Goal: Task Accomplishment & Management: Manage account settings

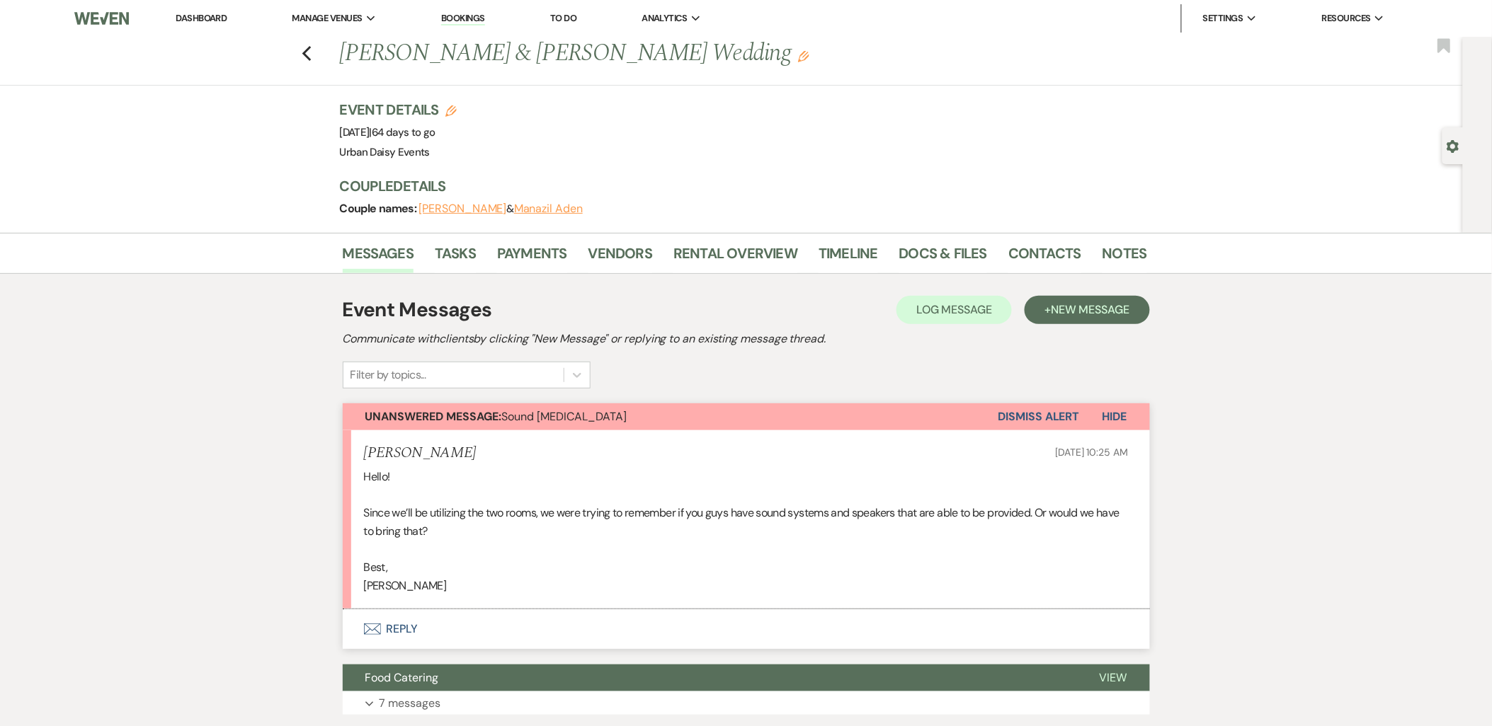
click at [0, 0] on link "Urban Daisy Events" at bounding box center [0, 0] width 0 height 0
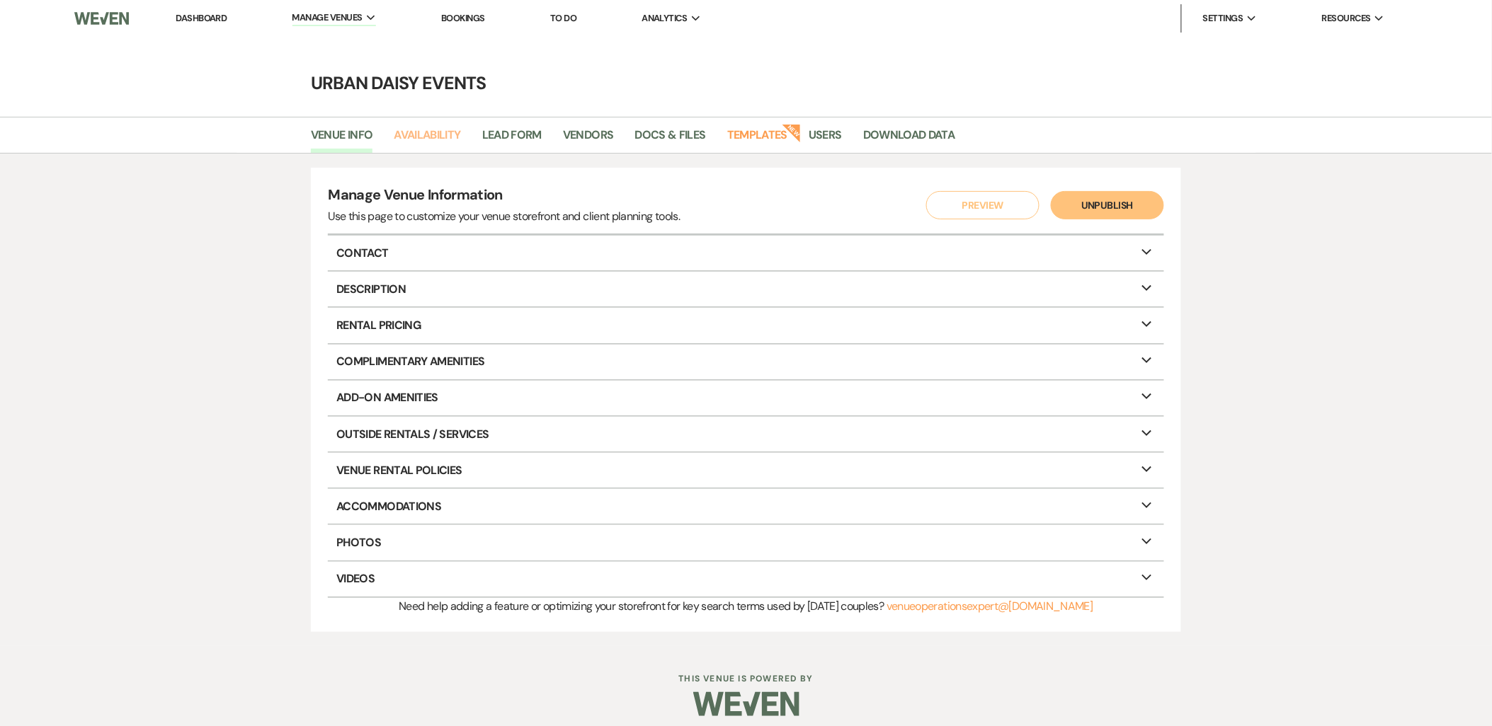
click at [439, 130] on link "Availability" at bounding box center [427, 139] width 67 height 27
select select "2"
select select "2026"
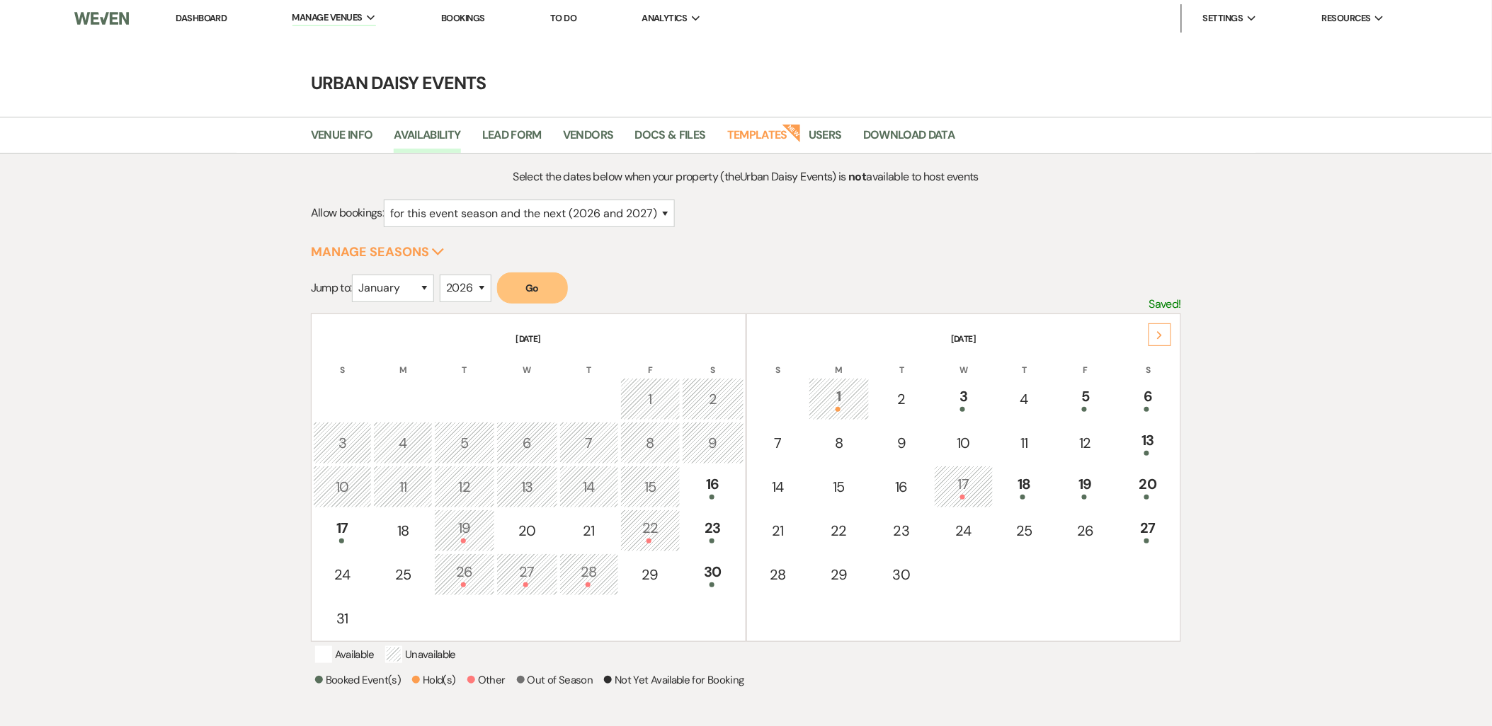
click at [1163, 334] on icon "Next" at bounding box center [1159, 335] width 7 height 8
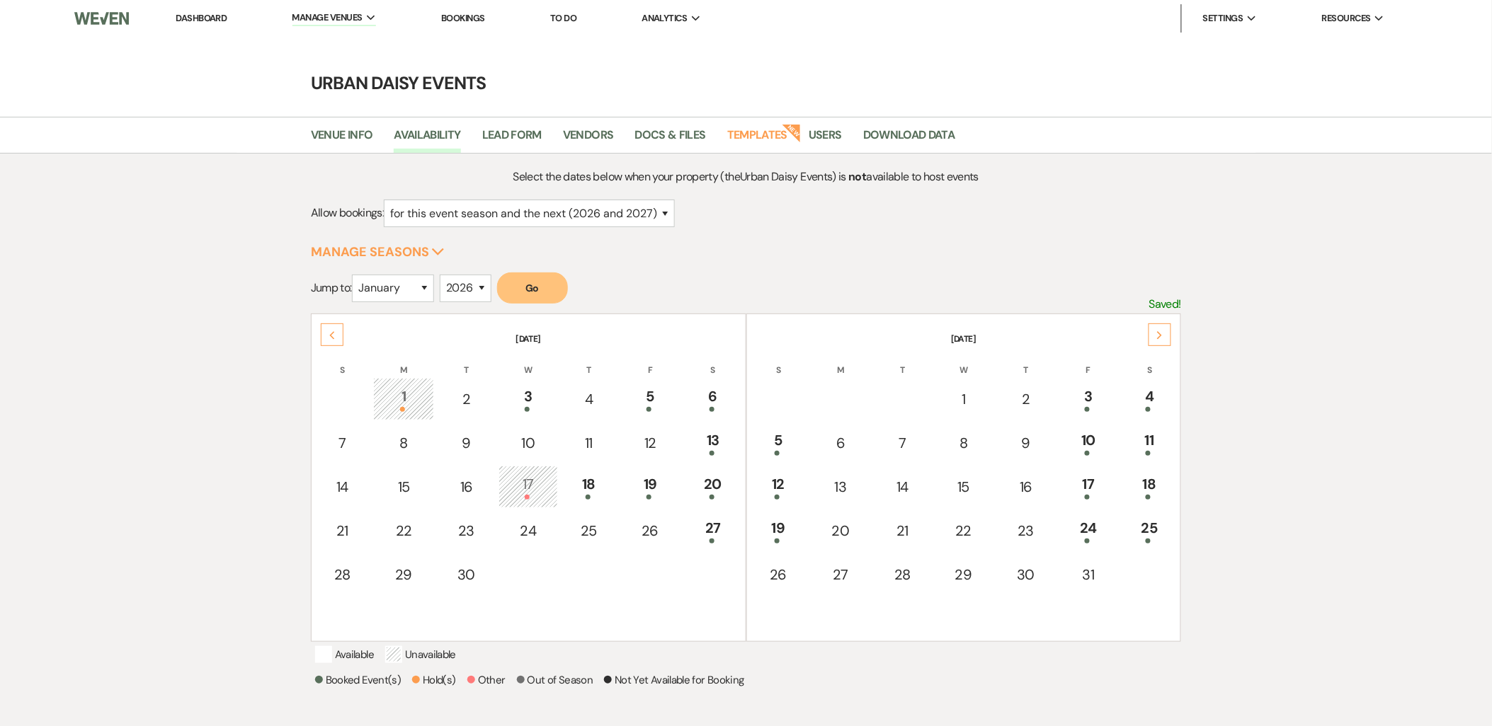
click at [777, 539] on span at bounding box center [777, 541] width 5 height 5
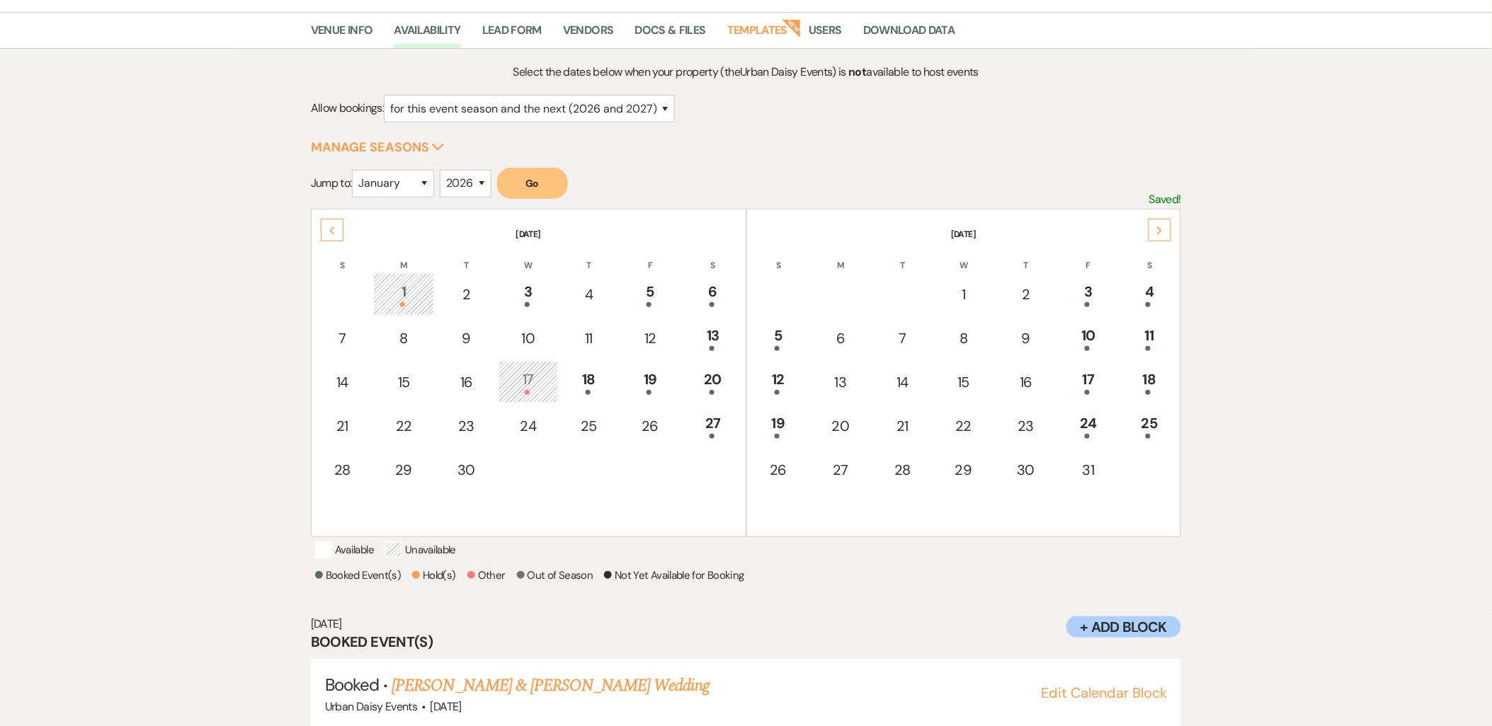
scroll to position [130, 0]
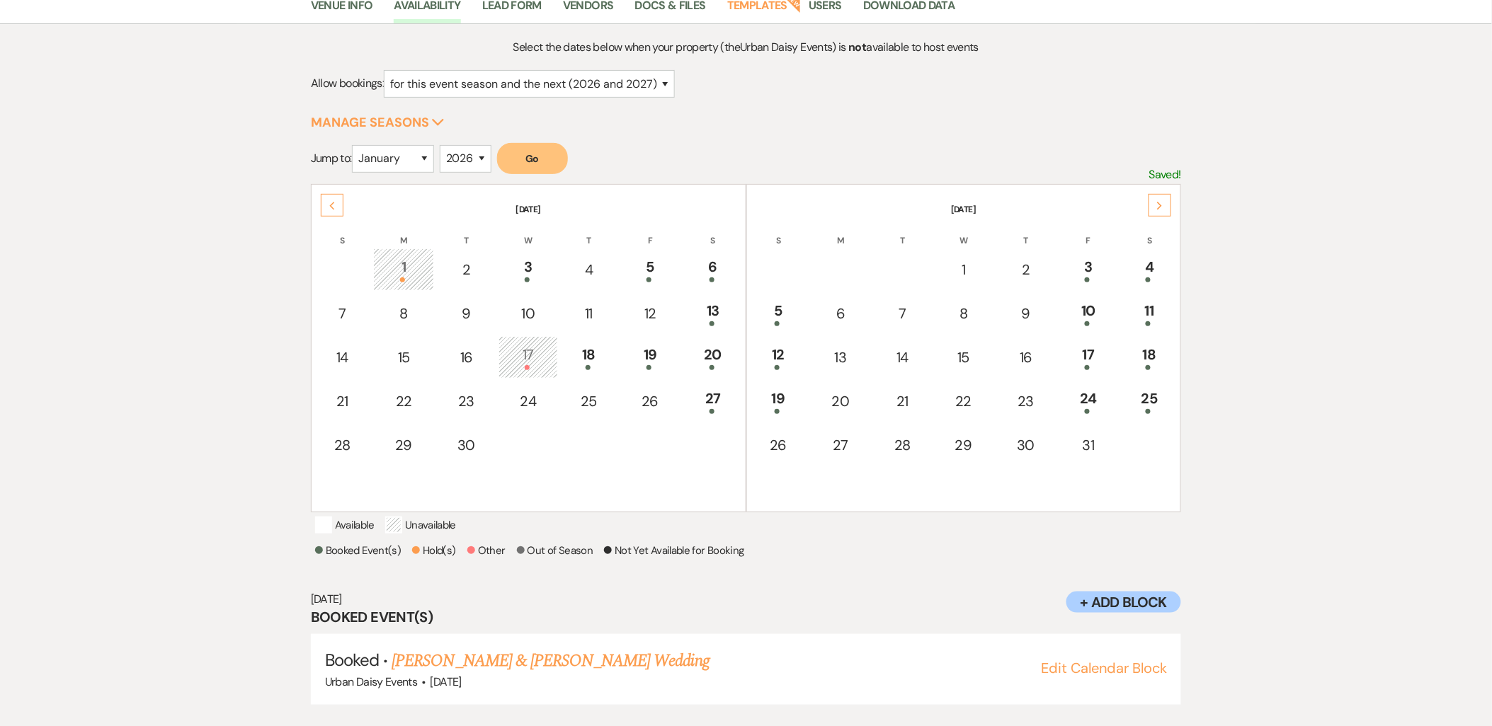
click at [783, 350] on div "12" at bounding box center [778, 357] width 45 height 26
click at [775, 315] on div "5" at bounding box center [778, 313] width 45 height 26
drag, startPoint x: 1069, startPoint y: 501, endPoint x: 1051, endPoint y: 498, distance: 17.8
click at [1051, 498] on tr at bounding box center [963, 489] width 431 height 42
click at [770, 365] on div at bounding box center [778, 367] width 45 height 5
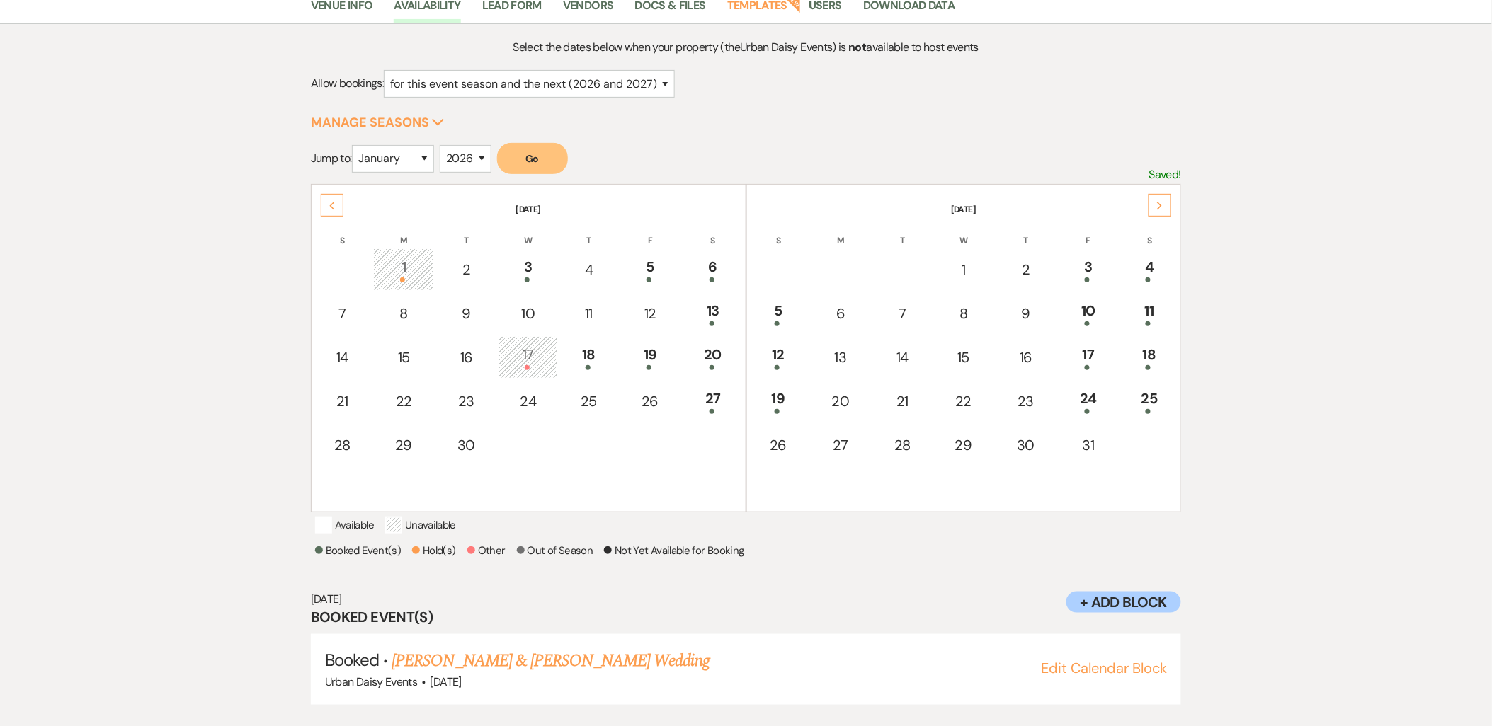
click at [775, 392] on div "19" at bounding box center [778, 401] width 45 height 26
click at [789, 300] on div "5" at bounding box center [778, 313] width 45 height 26
click at [772, 264] on td at bounding box center [778, 270] width 60 height 42
click at [1155, 191] on th "October 2025" at bounding box center [963, 201] width 431 height 30
click at [1151, 204] on div "Next" at bounding box center [1159, 205] width 23 height 23
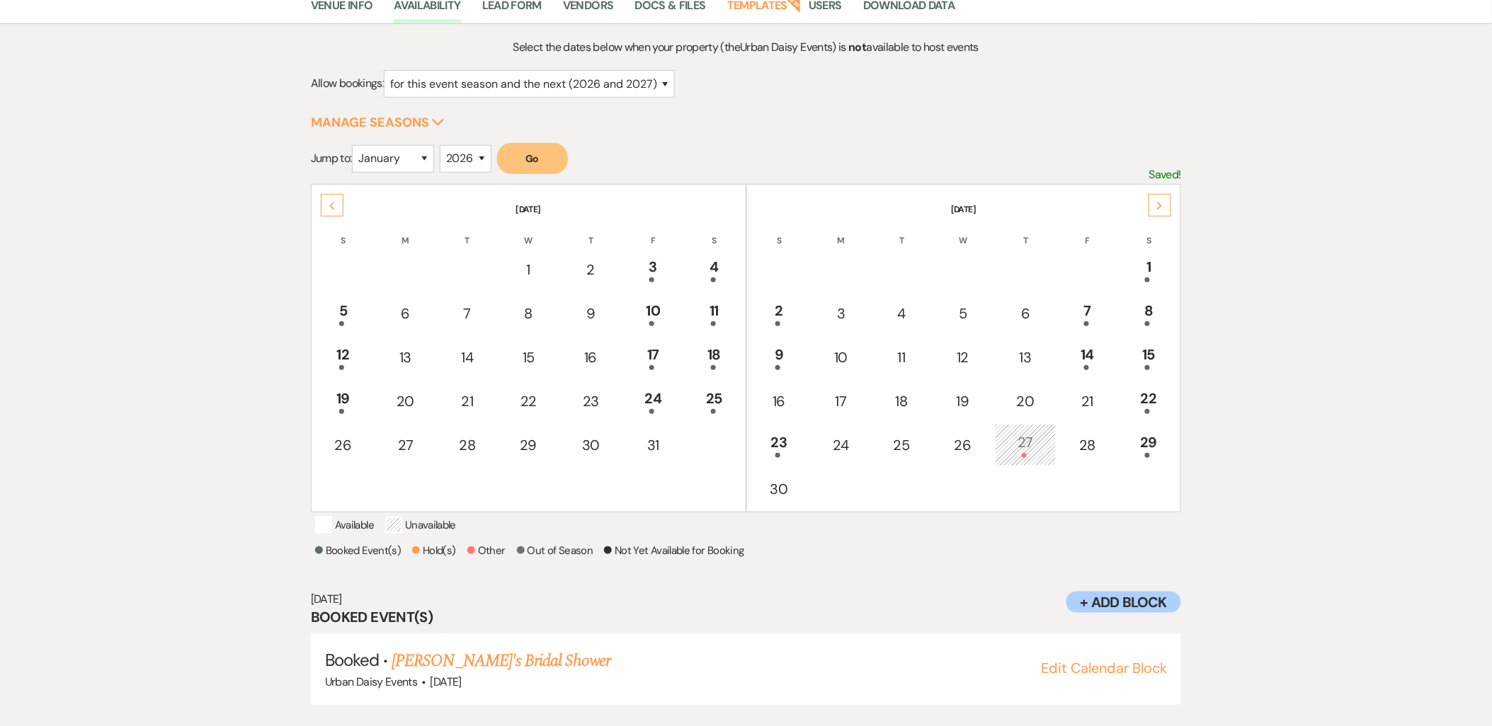
click at [800, 432] on div "23" at bounding box center [779, 445] width 46 height 26
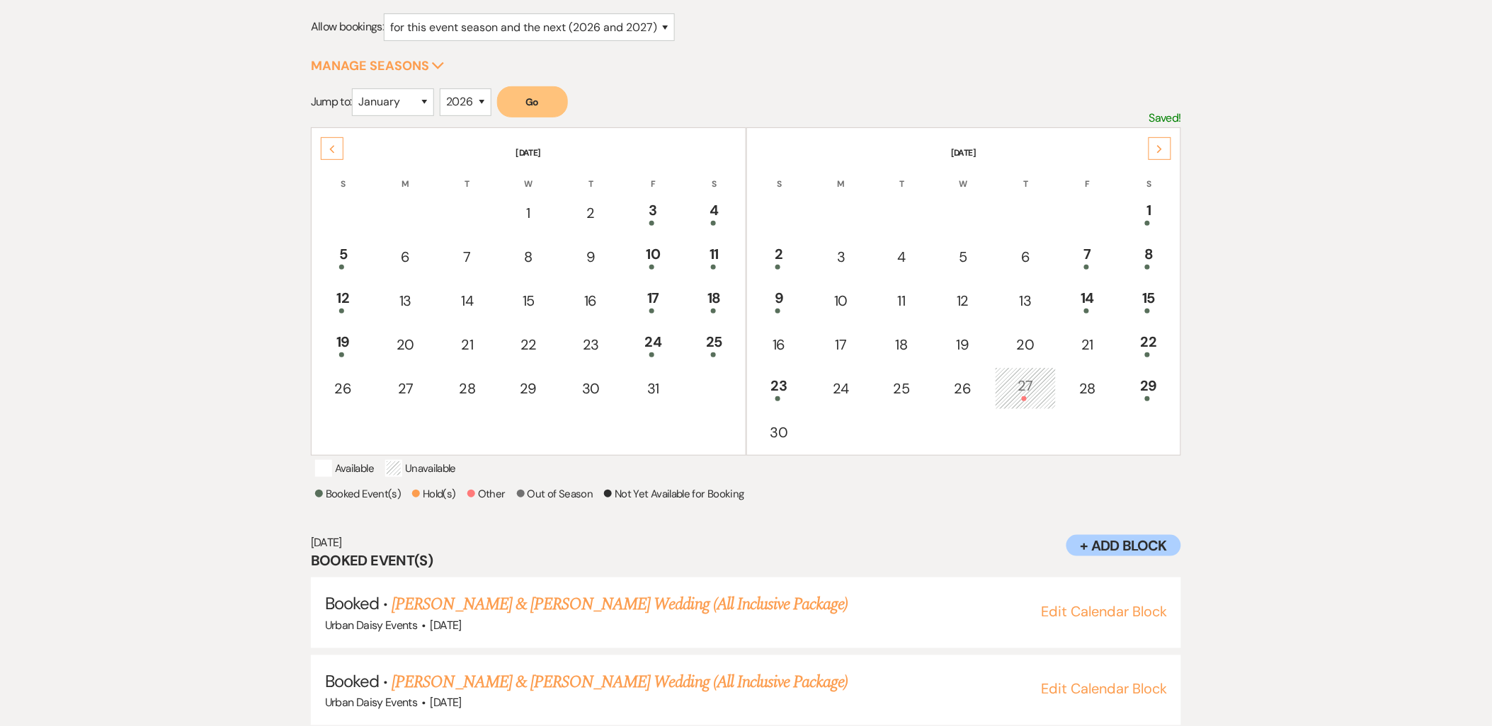
scroll to position [192, 0]
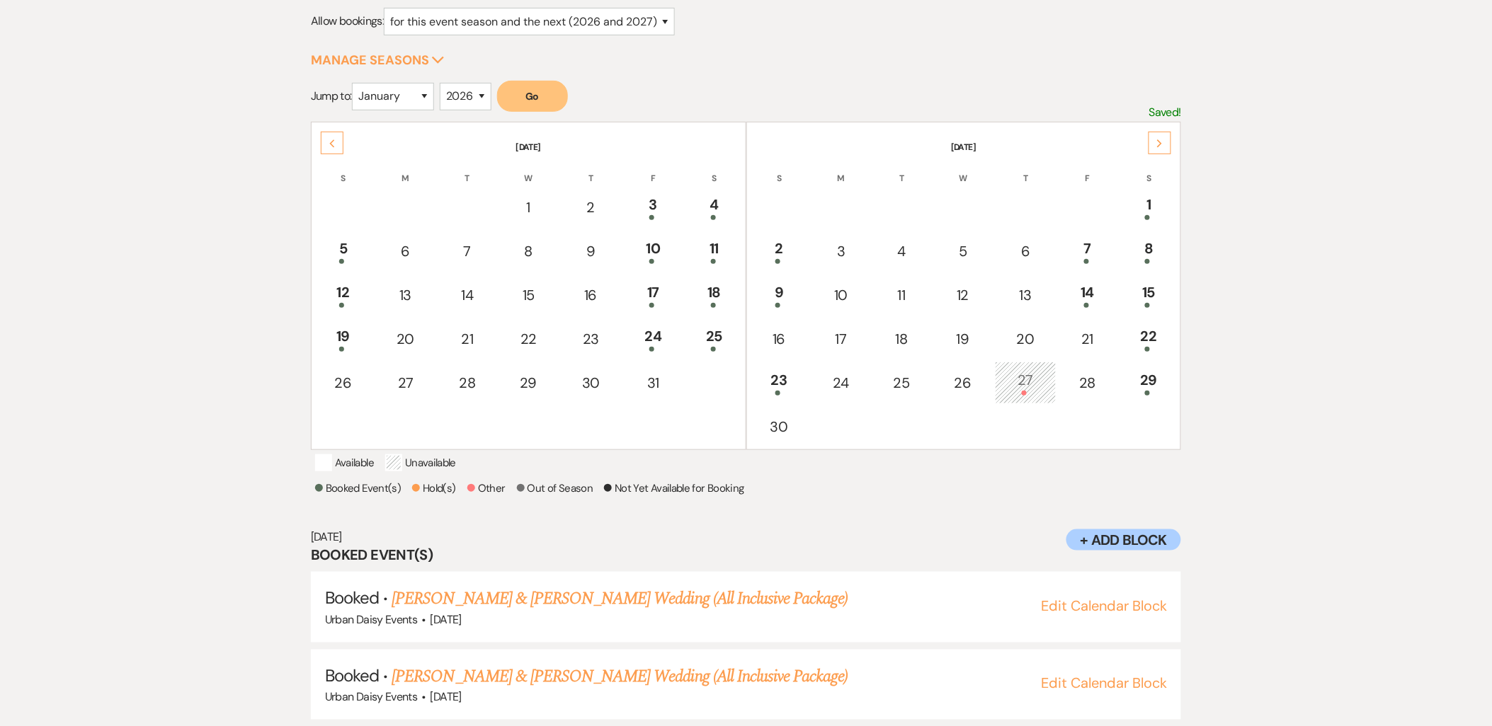
click at [801, 480] on div "Booked Event(s) Hold(s) Other Out of Season Not Yet Available for Booking" at bounding box center [746, 490] width 862 height 21
drag, startPoint x: 782, startPoint y: 479, endPoint x: -137, endPoint y: 379, distance: 925.2
click at [0, 379] on html "Dashboard Manage Venues Expand Urban Daisy Events Bookings To Do Analytics Expa…" at bounding box center [746, 324] width 1492 height 1032
click at [346, 423] on td at bounding box center [343, 427] width 60 height 42
click at [296, 438] on div "Select the dates below when your property (the Urban Daisy Events ) is not avai…" at bounding box center [746, 355] width 1020 height 759
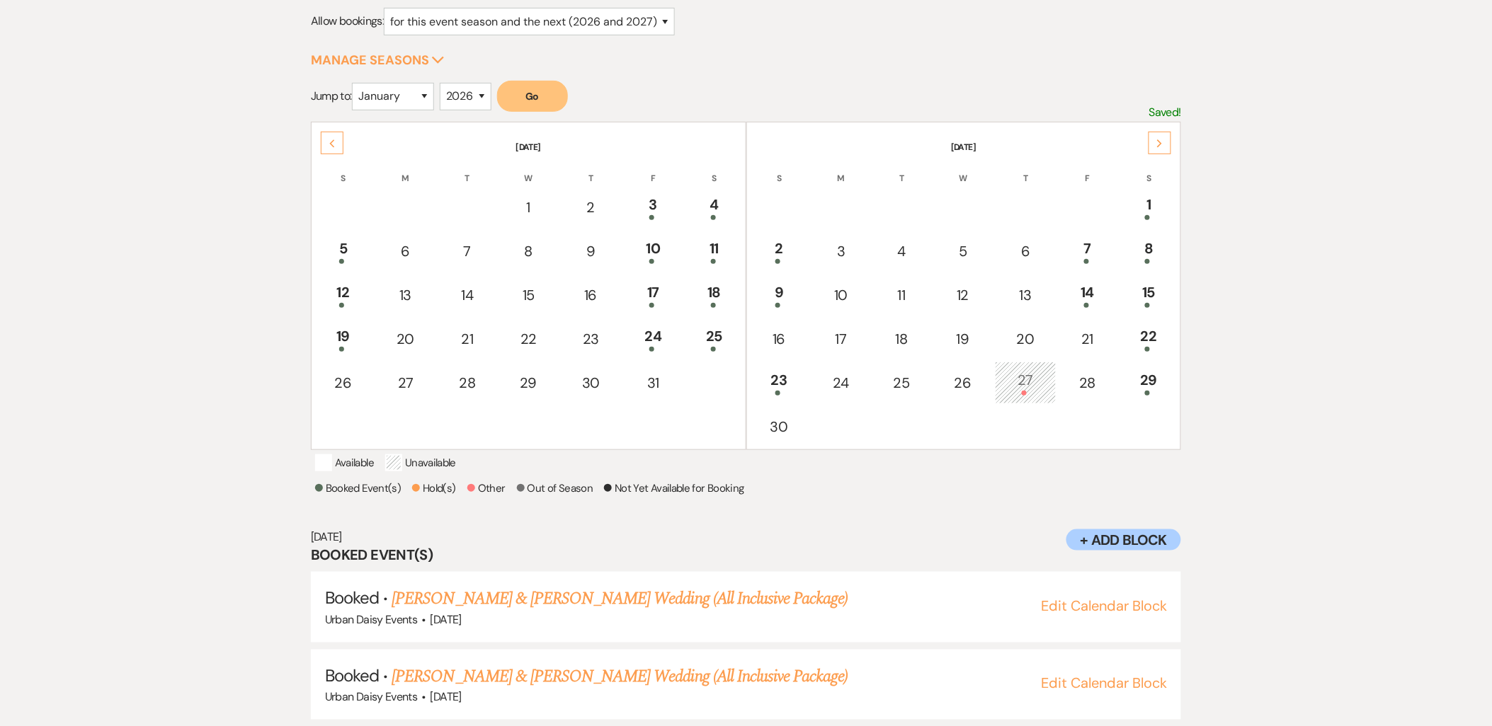
drag, startPoint x: 342, startPoint y: 418, endPoint x: 316, endPoint y: 438, distance: 32.9
click at [316, 438] on td at bounding box center [343, 427] width 60 height 42
click at [1159, 139] on icon "Next" at bounding box center [1159, 143] width 7 height 8
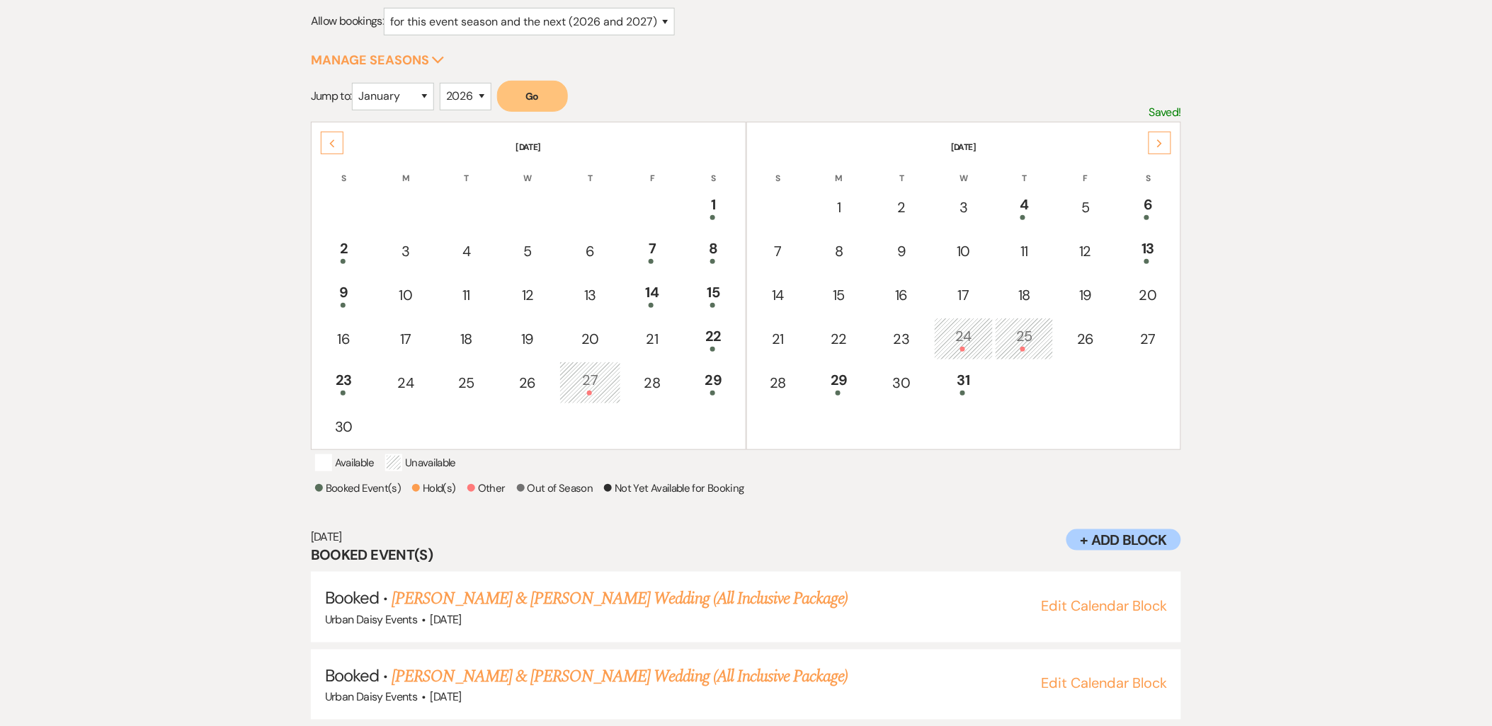
click at [847, 258] on td "8" at bounding box center [839, 251] width 61 height 42
select select "other"
select select "false"
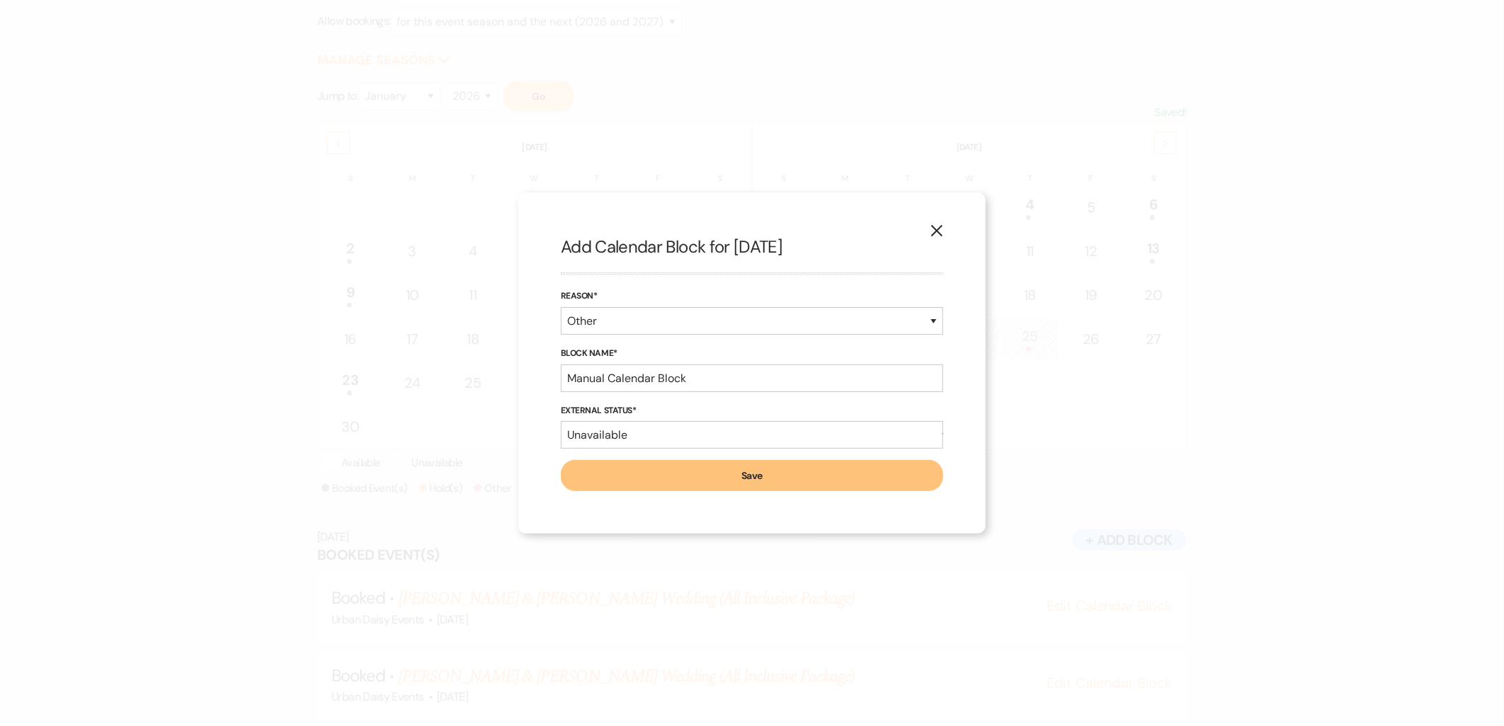
click at [939, 227] on icon "X" at bounding box center [936, 230] width 13 height 13
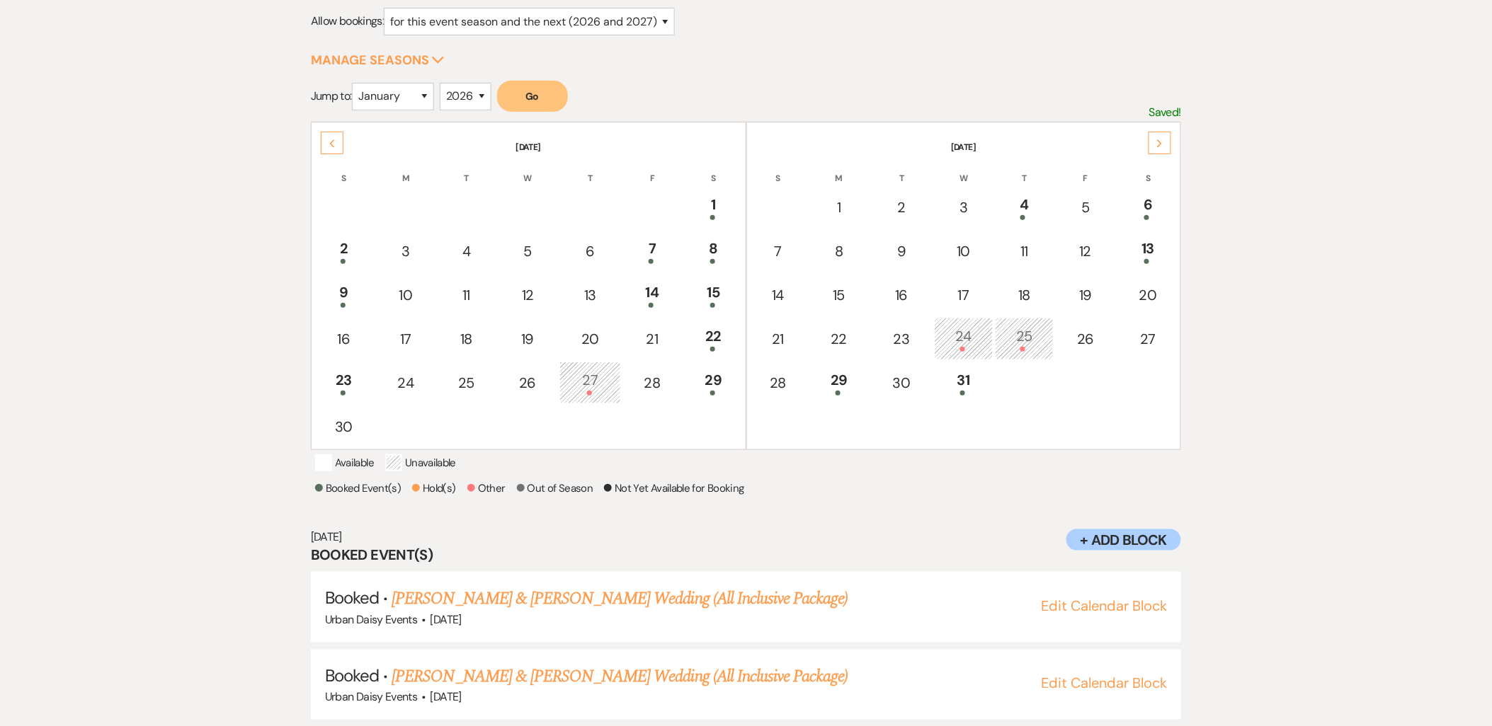
click at [881, 430] on td at bounding box center [902, 427] width 62 height 42
click at [879, 425] on td at bounding box center [902, 427] width 62 height 42
click at [836, 418] on td at bounding box center [839, 427] width 61 height 42
click at [969, 418] on td at bounding box center [963, 427] width 59 height 42
click at [326, 156] on th "S" at bounding box center [344, 170] width 62 height 30
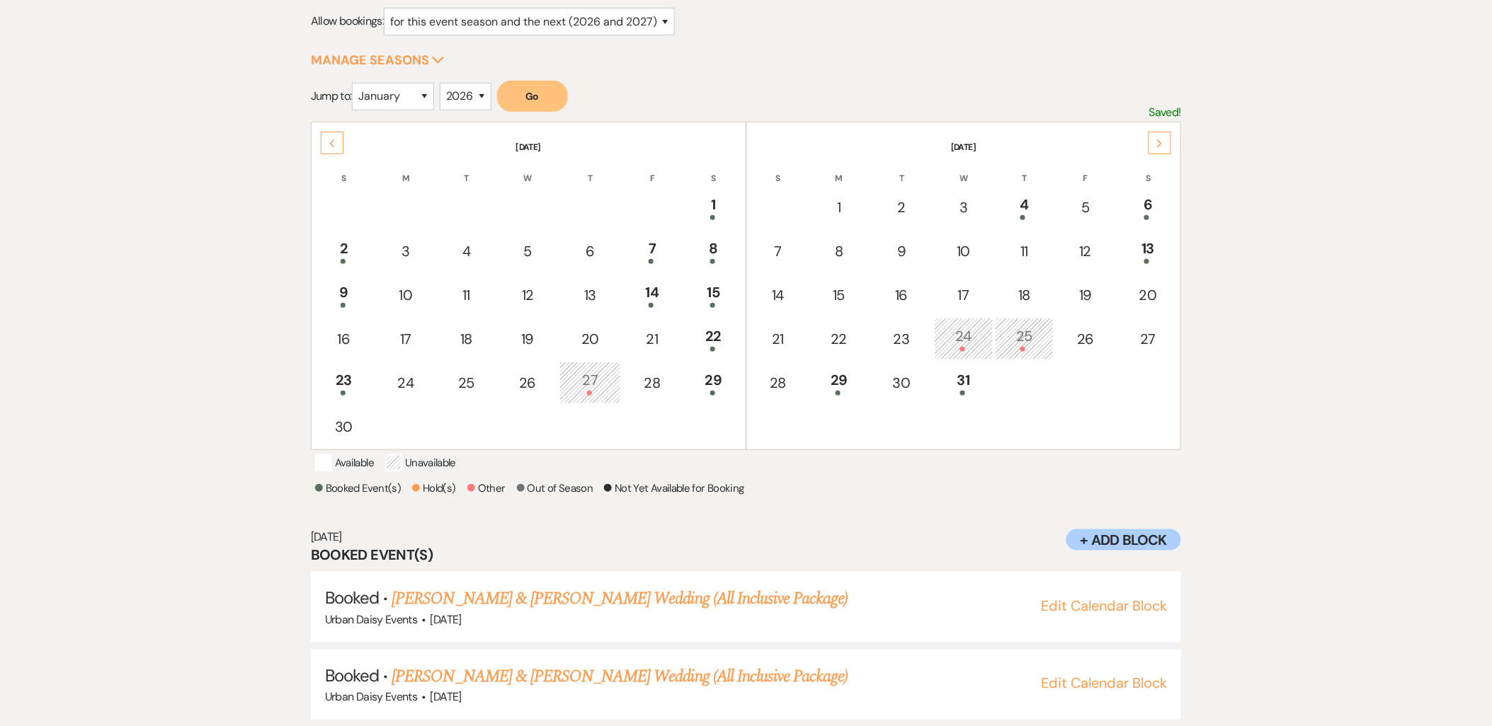
drag, startPoint x: 329, startPoint y: 139, endPoint x: 322, endPoint y: 142, distance: 7.3
click at [322, 142] on div "Previous" at bounding box center [332, 143] width 23 height 23
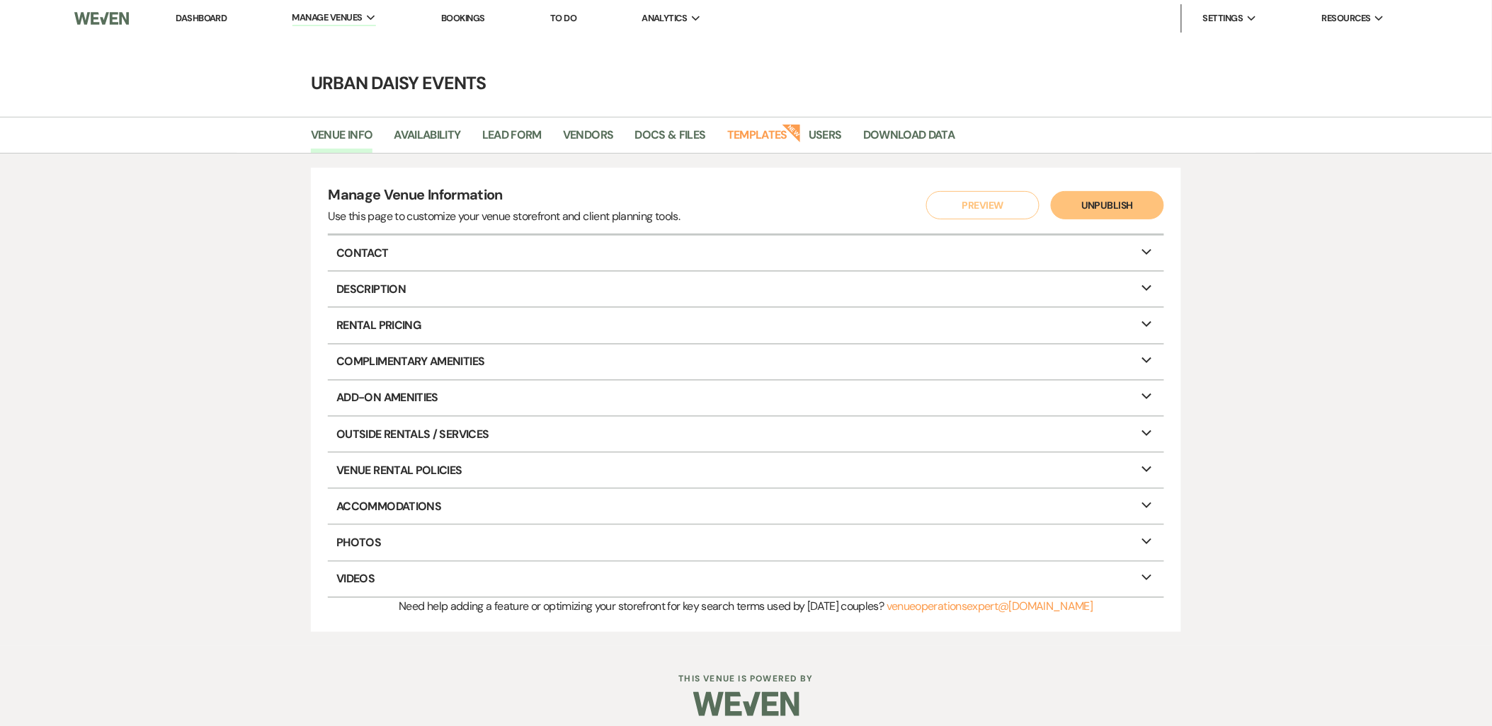
click at [443, 123] on li "Availability" at bounding box center [438, 138] width 88 height 30
click at [443, 137] on link "Availability" at bounding box center [427, 139] width 67 height 27
select select "2"
select select "2026"
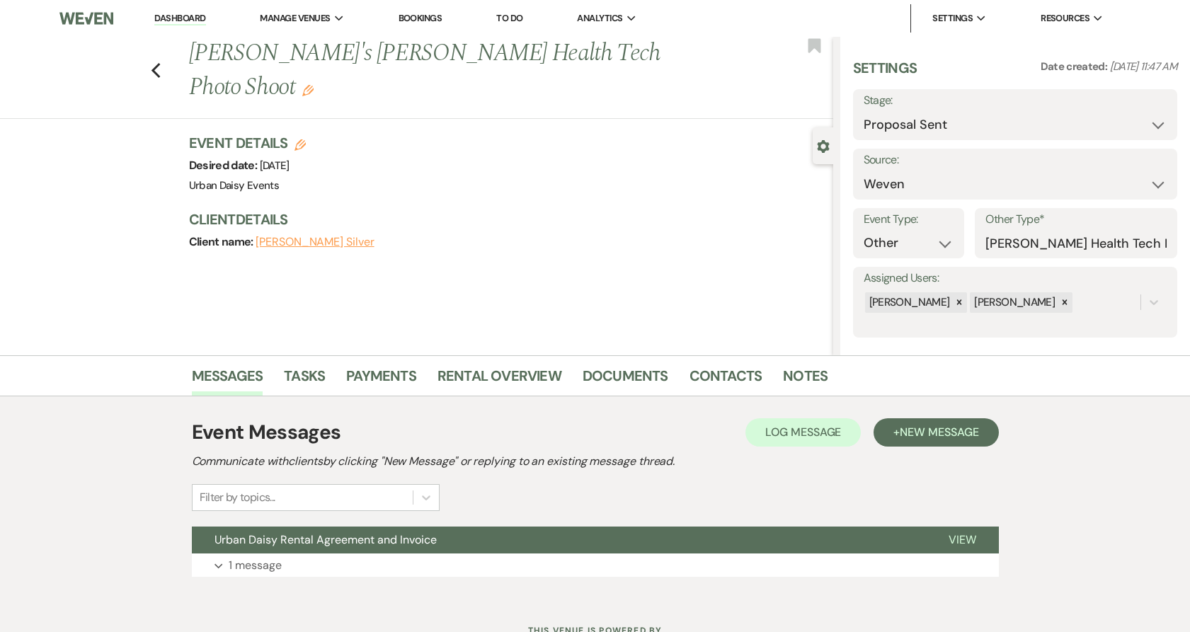
select select "6"
select select "1"
select select "13"
click at [308, 32] on li "Manage Venues Expand Urban Daisy Events" at bounding box center [302, 18] width 98 height 28
click at [0, 0] on link "Urban Daisy Events" at bounding box center [0, 0] width 0 height 0
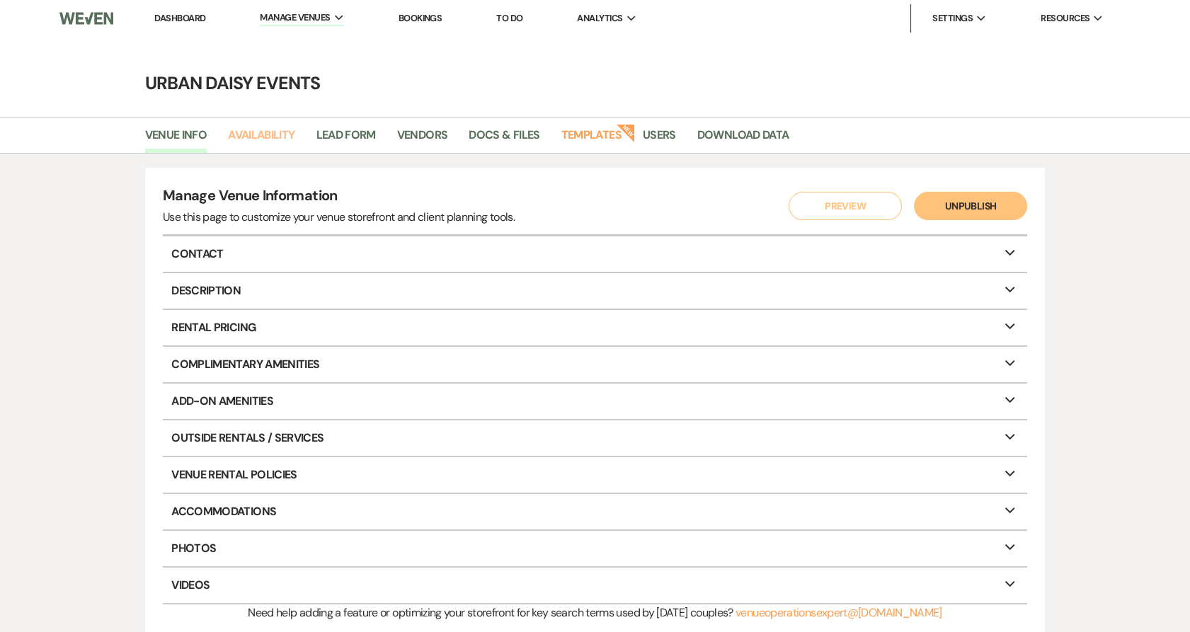
click at [289, 126] on link "Availability" at bounding box center [261, 139] width 67 height 27
select select "2"
select select "2026"
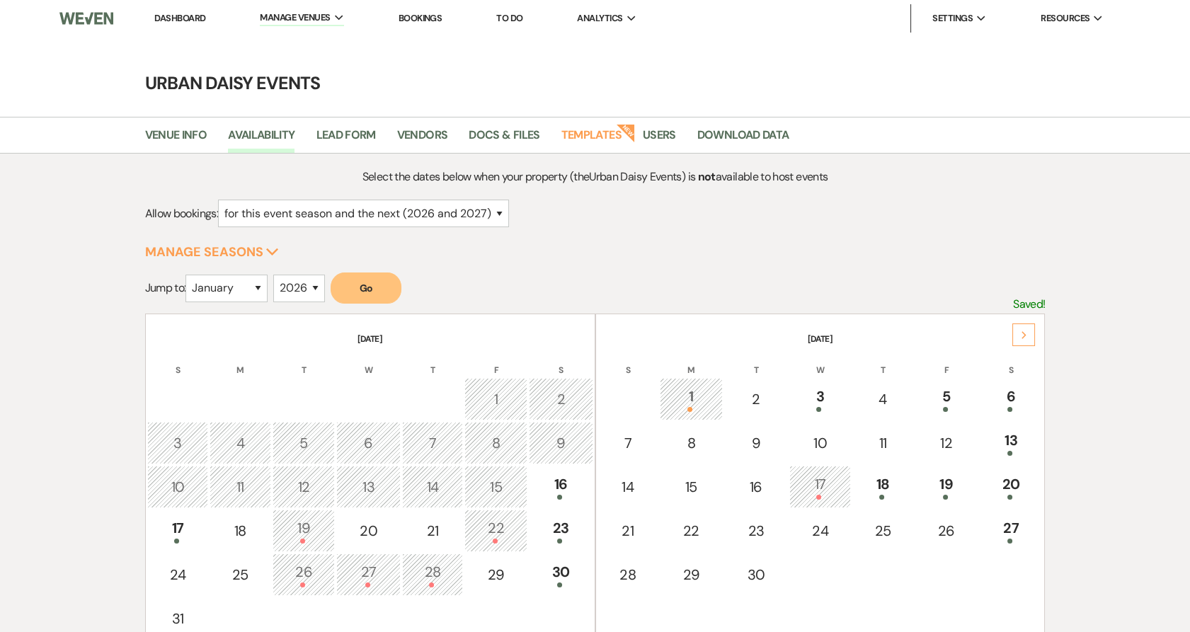
click at [1025, 535] on div "27" at bounding box center [1011, 531] width 49 height 26
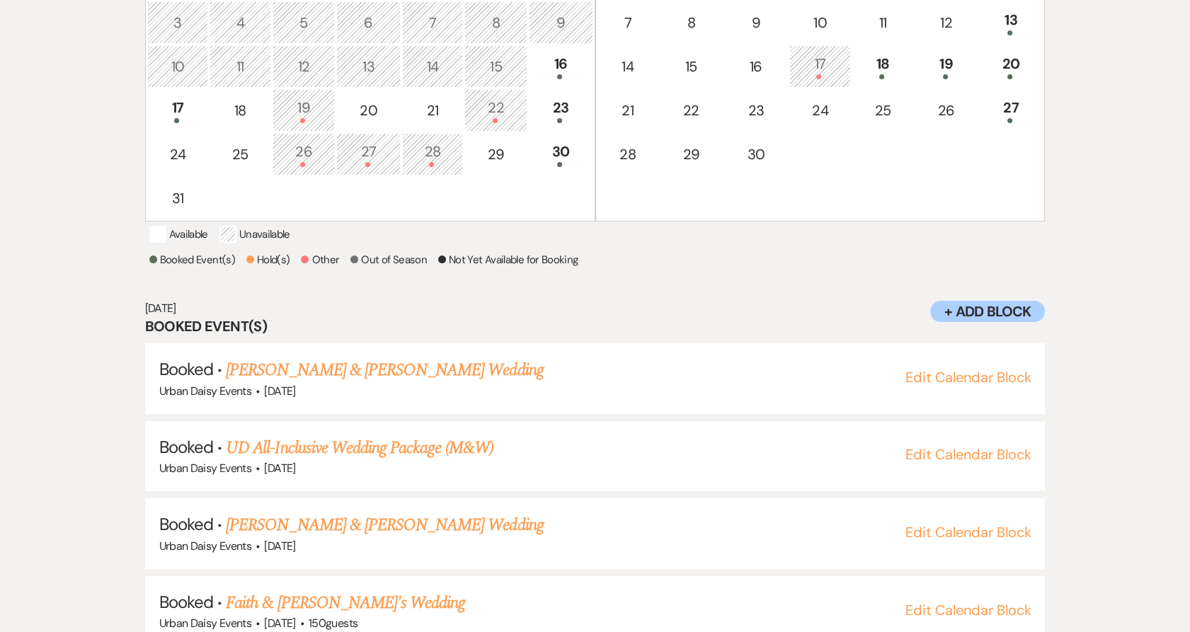
scroll to position [523, 0]
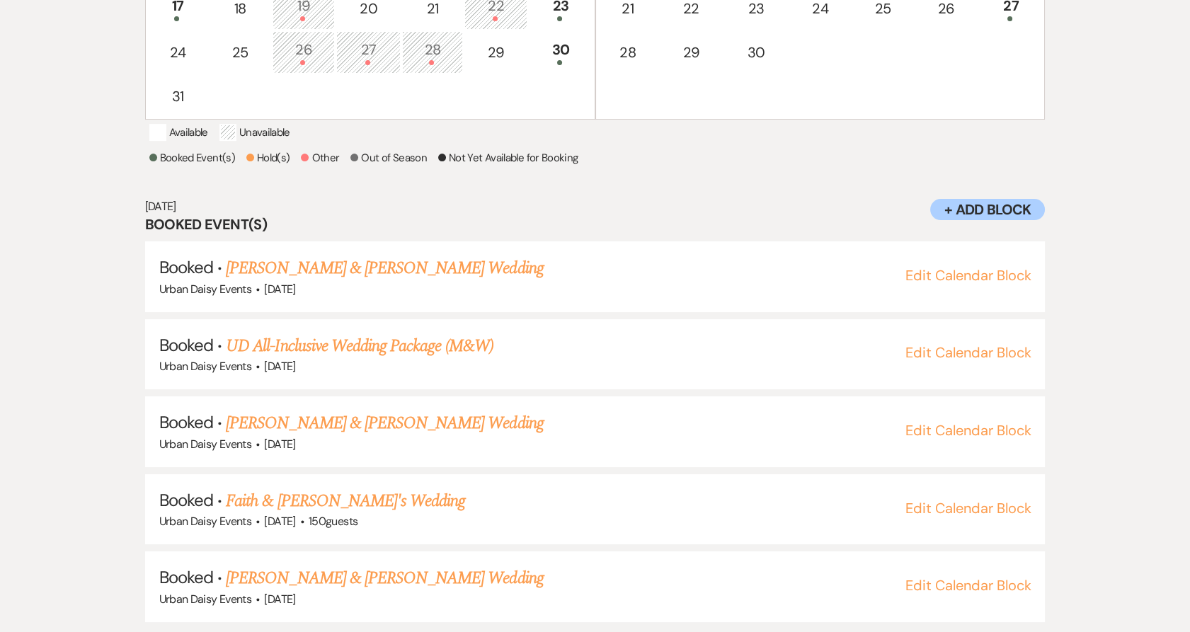
click at [268, 576] on link "Jazmyn & Alex Sharp's Wedding" at bounding box center [384, 578] width 317 height 25
click at [295, 581] on link "Jazmyn & Alex Sharp's Wedding" at bounding box center [384, 578] width 317 height 25
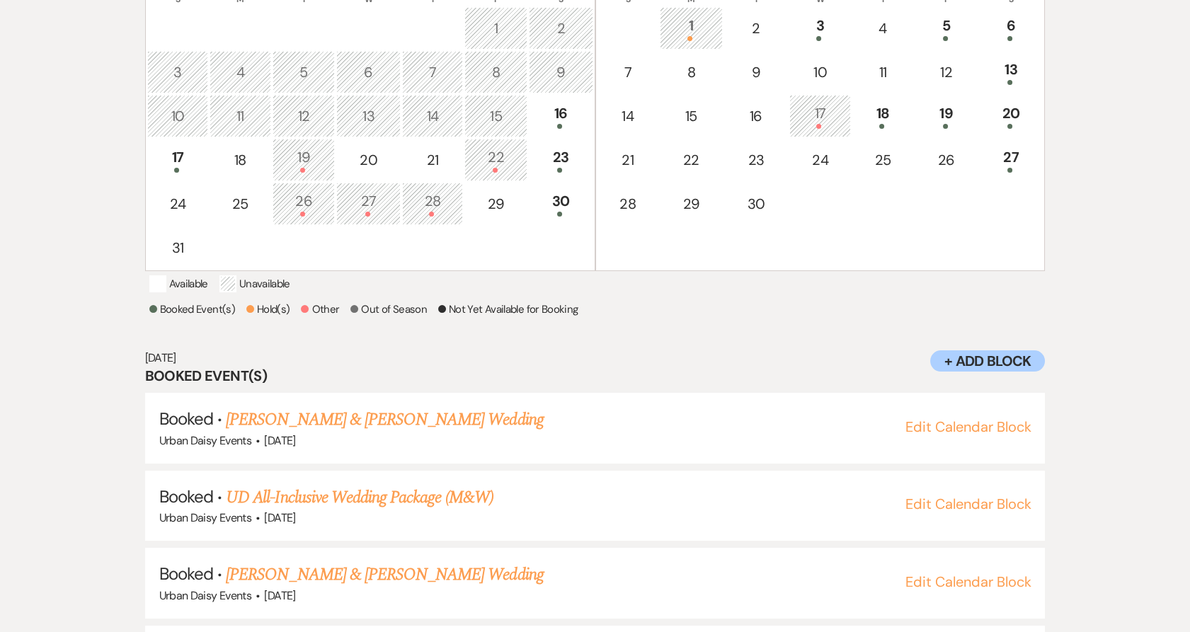
scroll to position [208, 0]
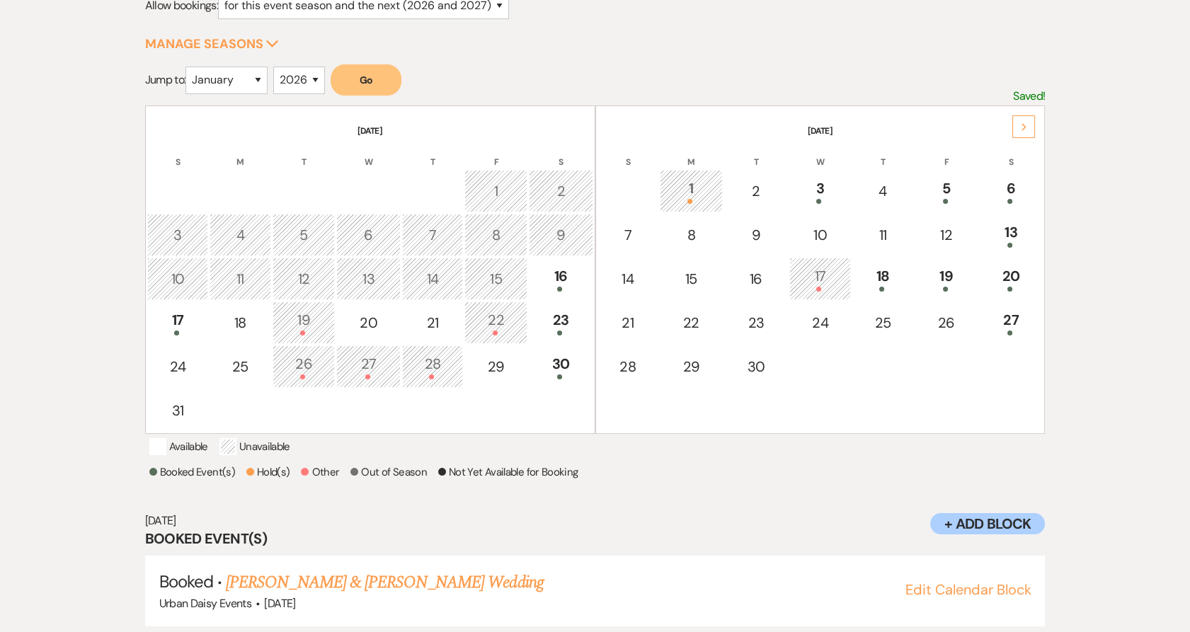
click at [1025, 123] on icon "Next" at bounding box center [1024, 127] width 7 height 8
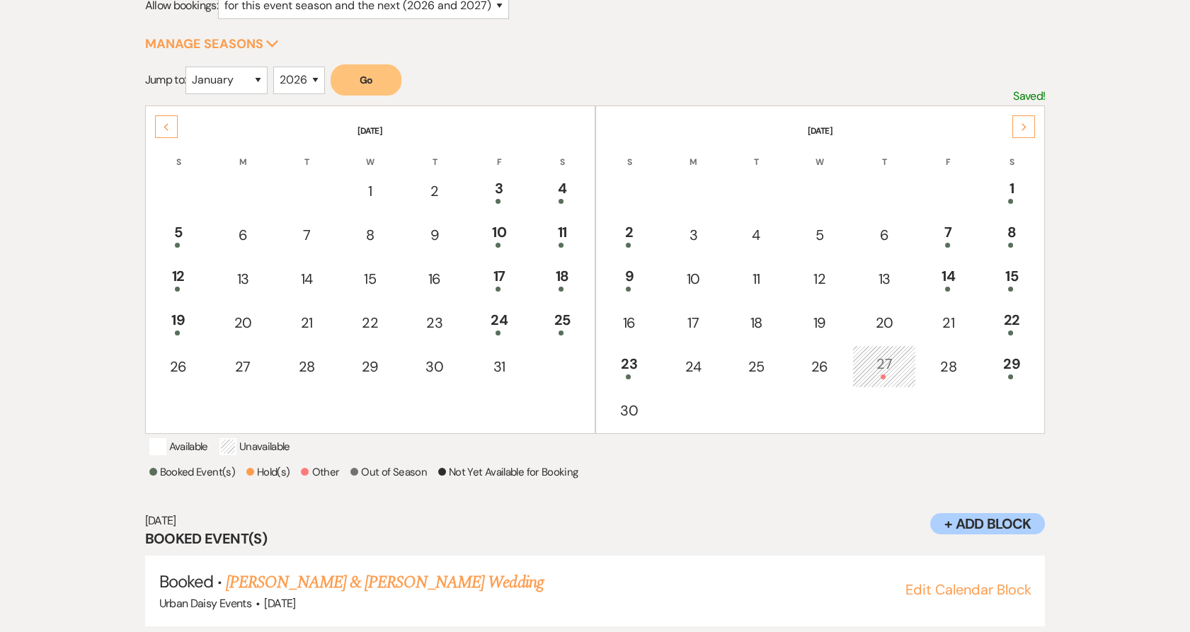
click at [1025, 123] on icon "Next" at bounding box center [1024, 127] width 7 height 8
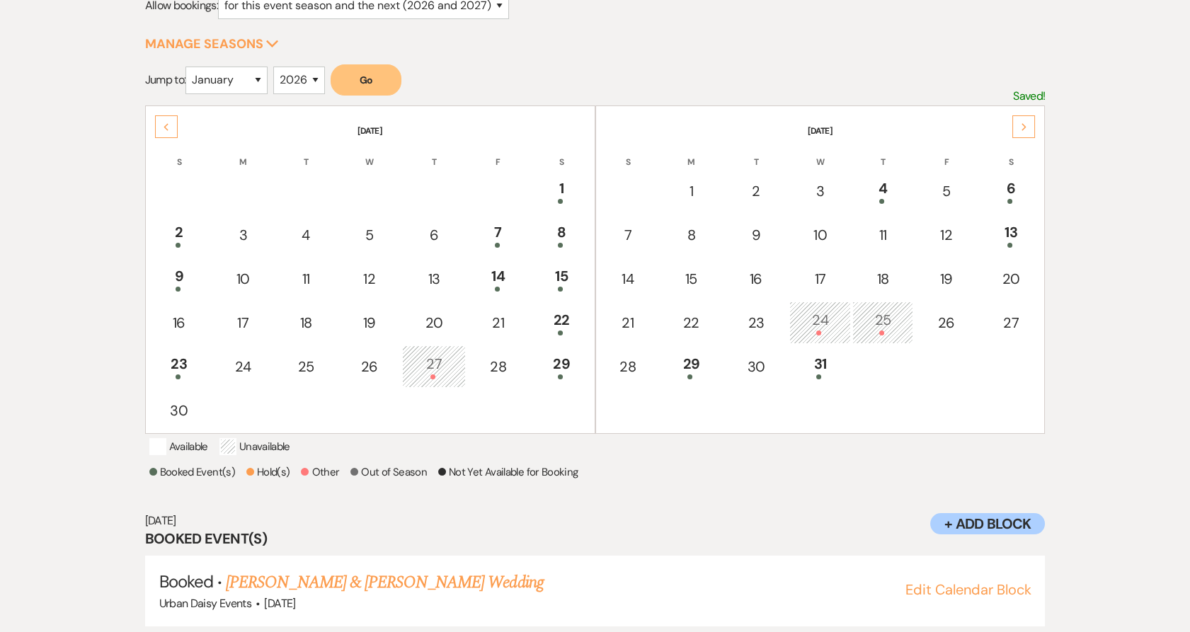
click at [1025, 123] on icon "Next" at bounding box center [1024, 127] width 7 height 8
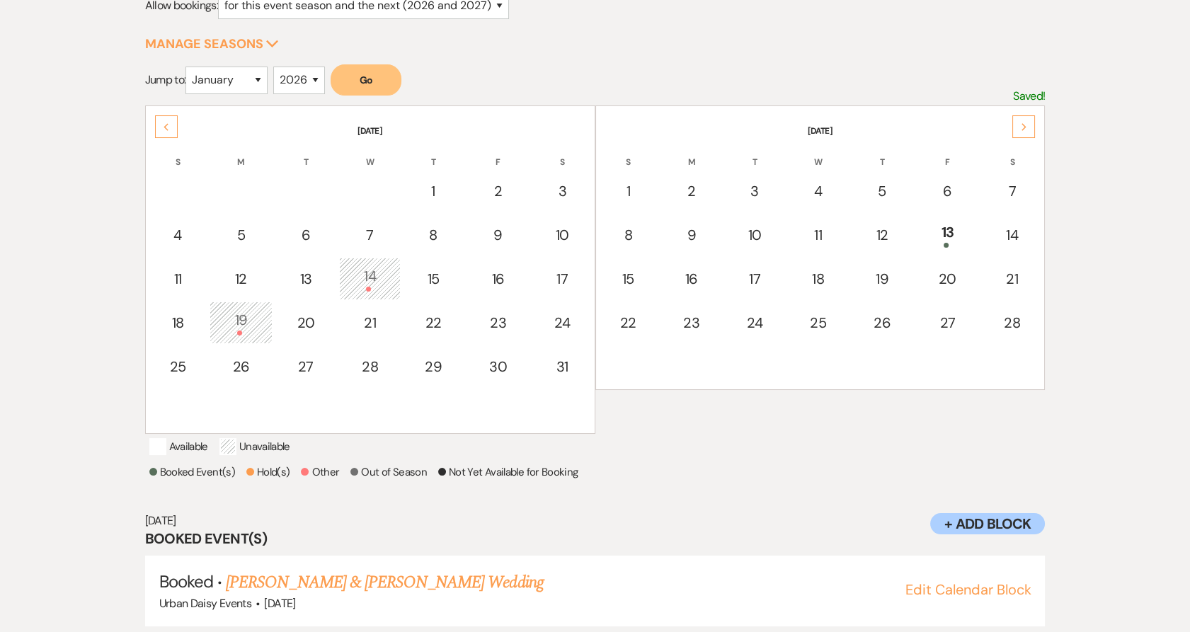
click at [1025, 123] on icon "Next" at bounding box center [1024, 127] width 7 height 8
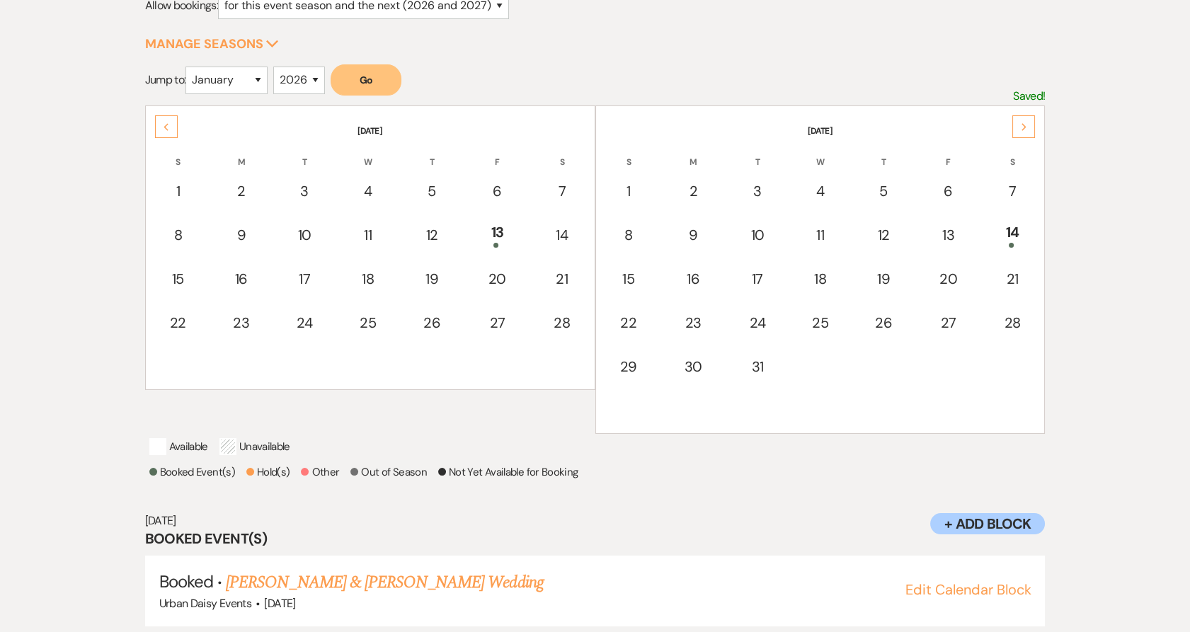
click at [1025, 123] on icon "Next" at bounding box center [1024, 127] width 7 height 8
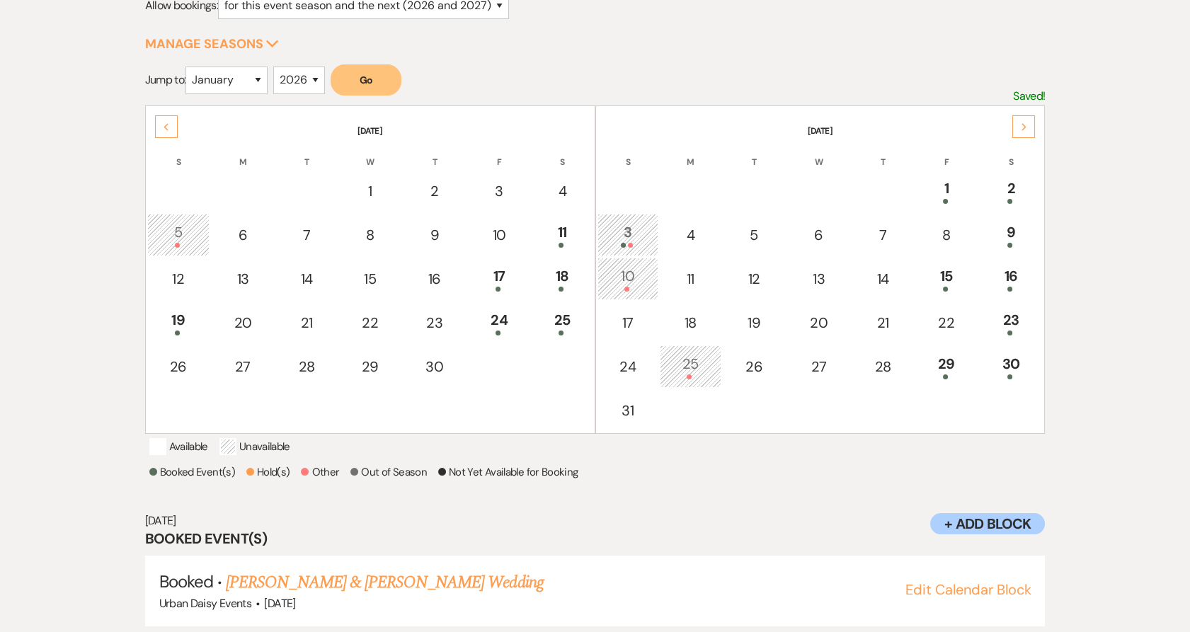
click at [1025, 123] on icon "Next" at bounding box center [1024, 127] width 7 height 8
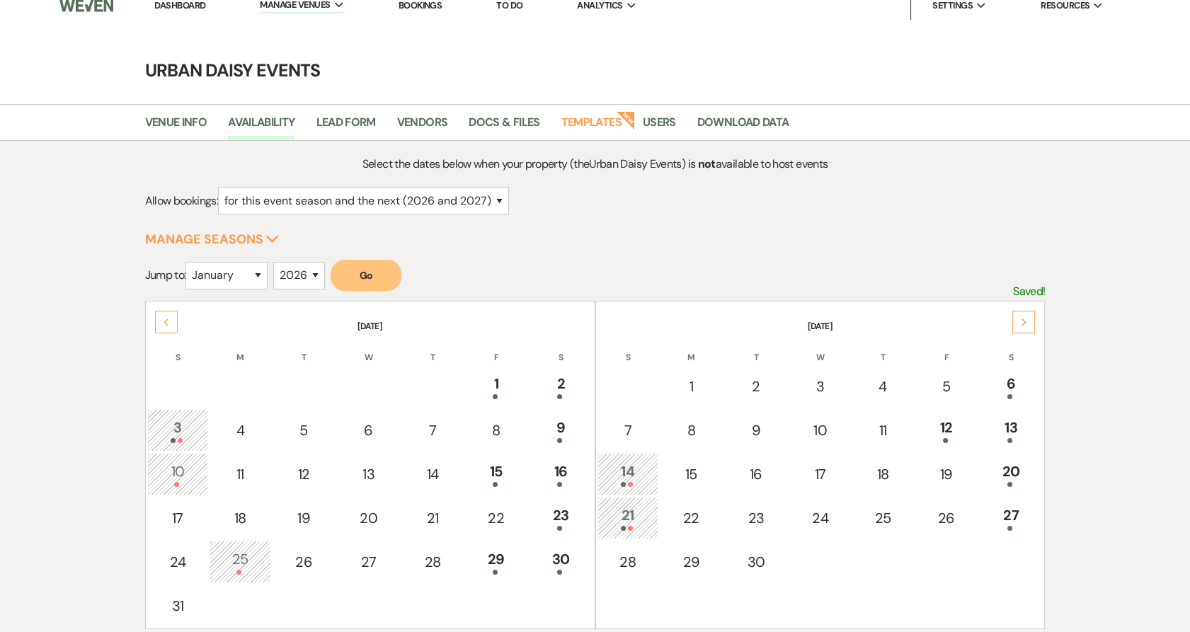
scroll to position [0, 0]
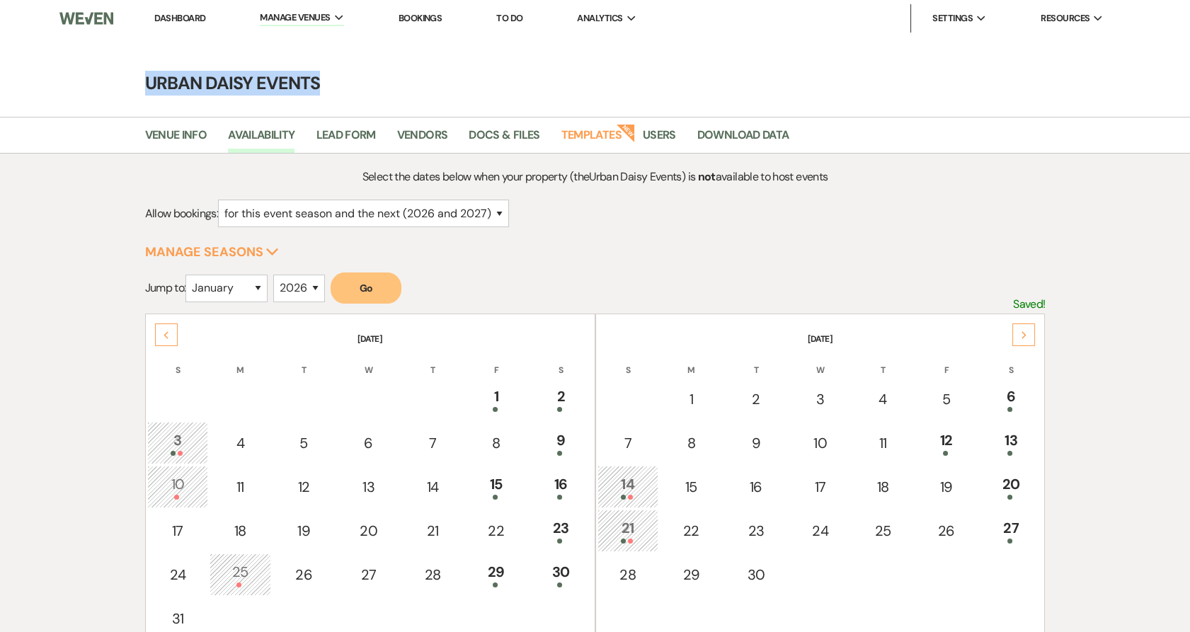
drag, startPoint x: 324, startPoint y: 76, endPoint x: 146, endPoint y: 84, distance: 177.9
click at [146, 84] on h4 "Urban Daisy Events" at bounding box center [596, 83] width 1020 height 25
drag, startPoint x: 146, startPoint y: 84, endPoint x: 363, endPoint y: 79, distance: 217.4
click at [363, 79] on h4 "Urban Daisy Events" at bounding box center [596, 83] width 1020 height 25
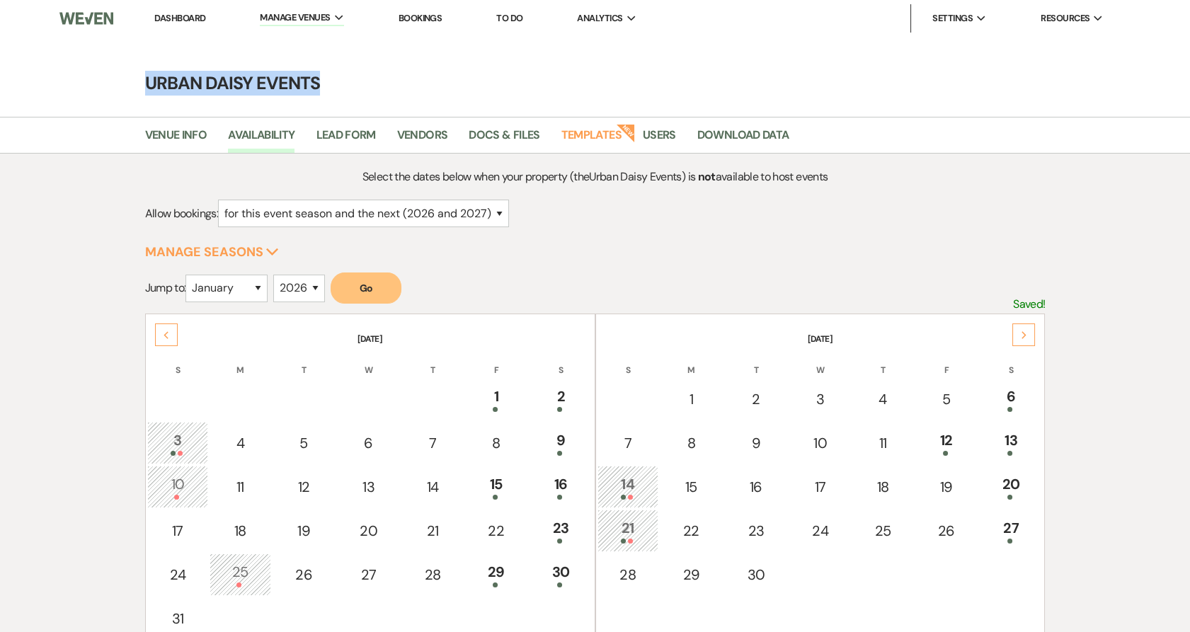
click at [363, 79] on h4 "Urban Daisy Events" at bounding box center [596, 83] width 1020 height 25
click at [419, 11] on li "Bookings" at bounding box center [421, 18] width 58 height 28
click at [419, 16] on link "Bookings" at bounding box center [421, 18] width 44 height 12
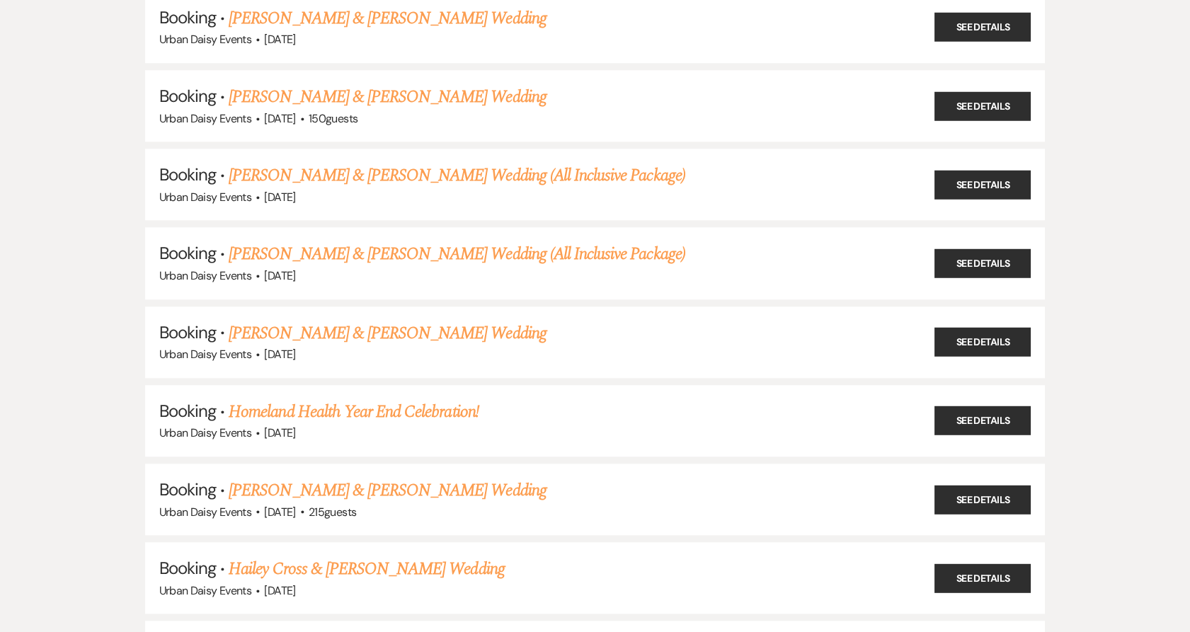
scroll to position [2854, 0]
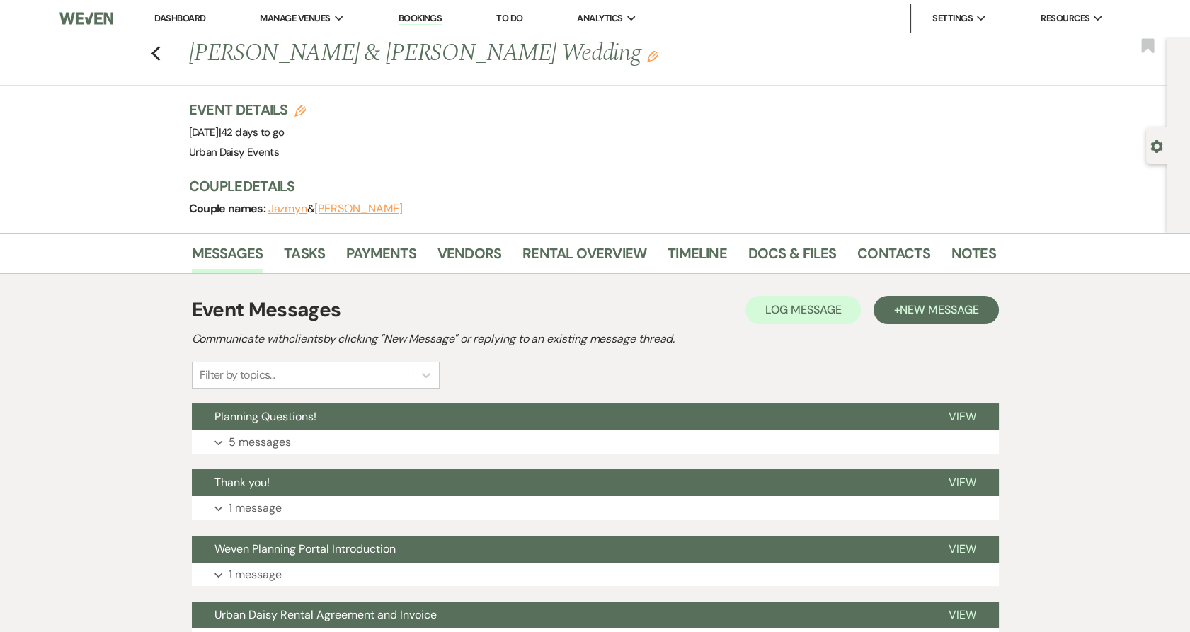
click at [267, 441] on p "5 messages" at bounding box center [260, 442] width 62 height 18
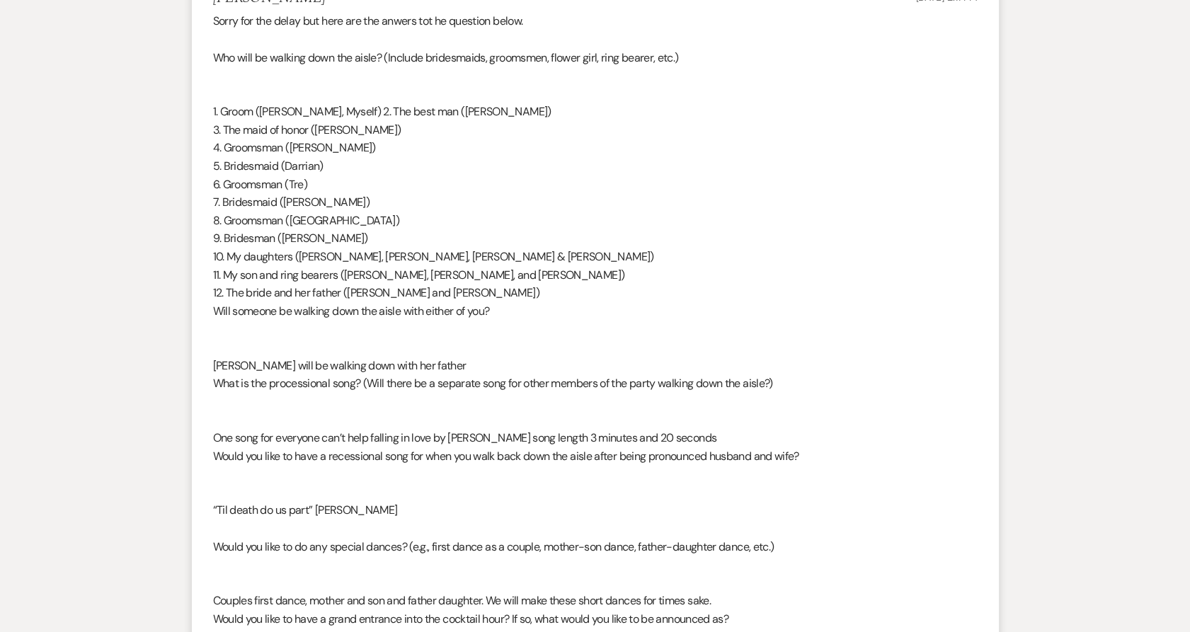
scroll to position [1101, 0]
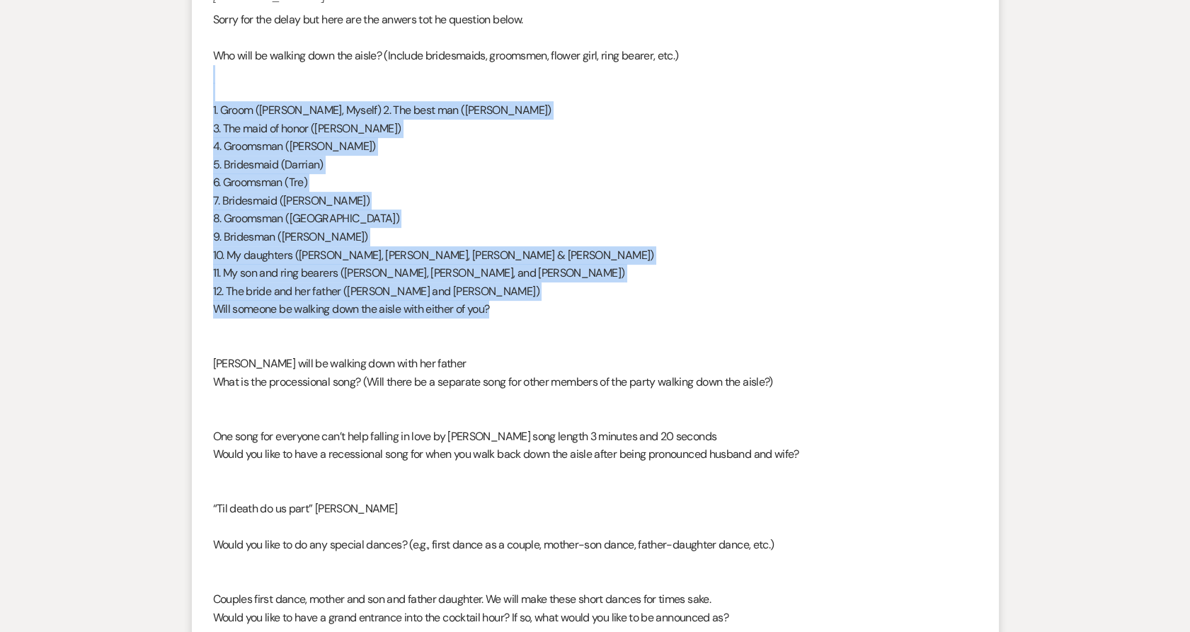
drag, startPoint x: 195, startPoint y: 98, endPoint x: 574, endPoint y: 316, distance: 436.1
click at [574, 316] on li "Alex Sharp Aug 10, 2025, 2:11 PM Sorry for the delay but here are the anwers to…" at bounding box center [595, 398] width 807 height 850
click at [574, 316] on div "Sorry for the delay but here are the anwers tot he question below. Who will be …" at bounding box center [595, 409] width 765 height 797
drag, startPoint x: 567, startPoint y: 329, endPoint x: 168, endPoint y: 103, distance: 458.8
click at [168, 103] on div "Messages Tasks Payments Vendors Rental Overview Timeline Docs & Files Contacts …" at bounding box center [595, 514] width 1190 height 2764
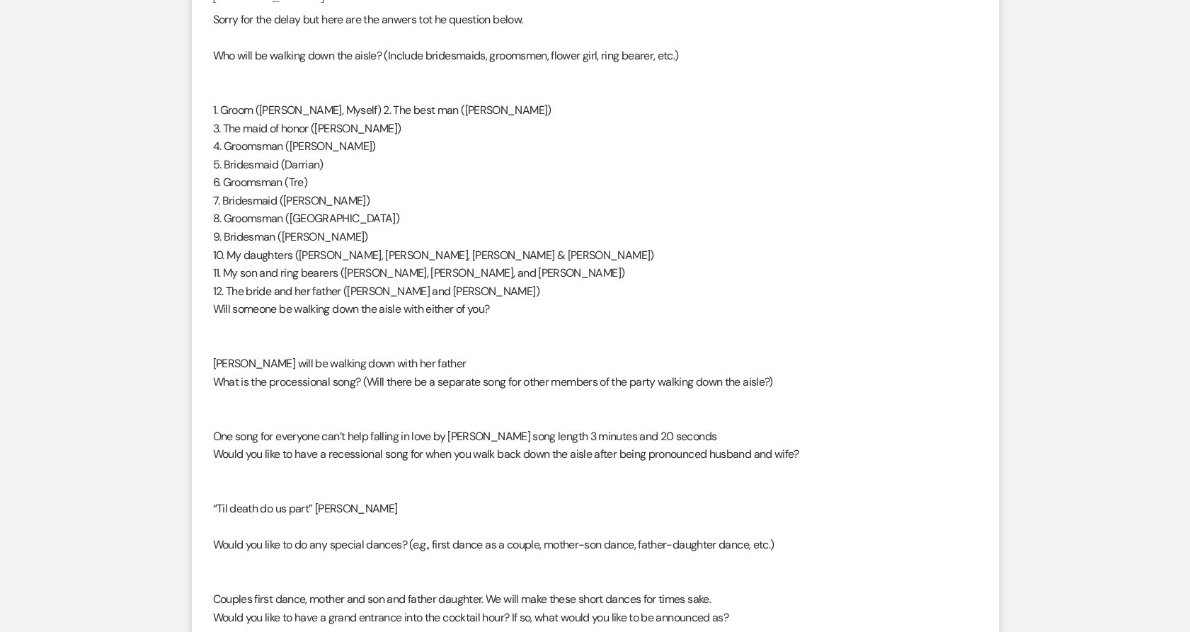
click at [203, 100] on li "Alex Sharp Aug 10, 2025, 2:11 PM Sorry for the delay but here are the anwers to…" at bounding box center [595, 398] width 807 height 850
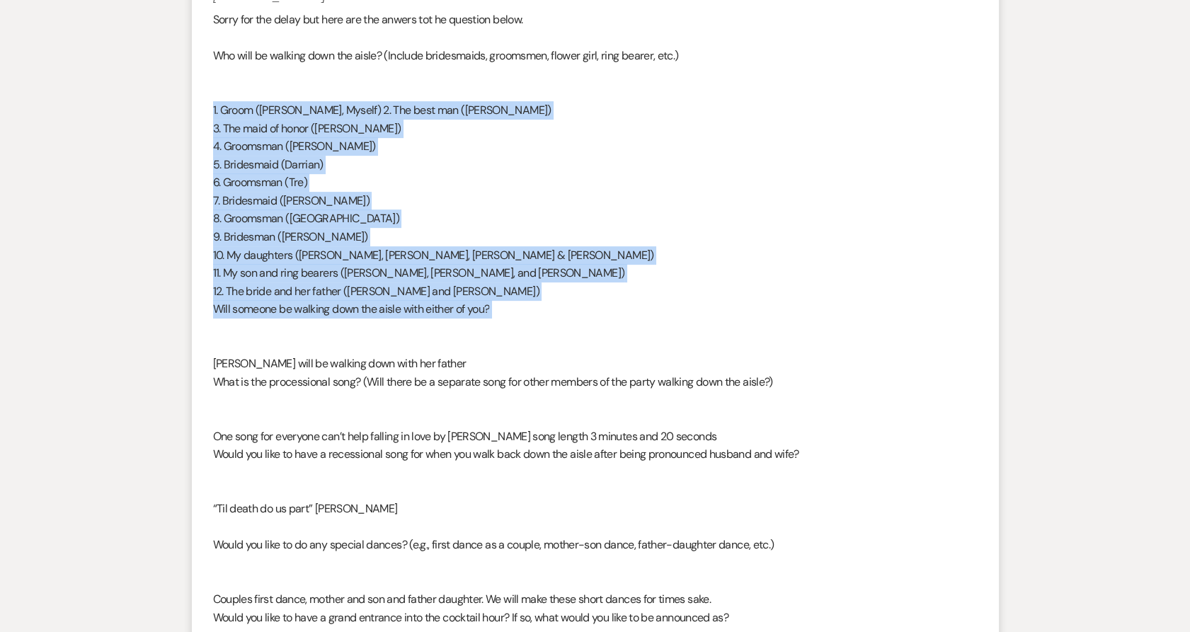
drag, startPoint x: 208, startPoint y: 110, endPoint x: 530, endPoint y: 334, distance: 392.6
click at [530, 334] on li "Alex Sharp Aug 10, 2025, 2:11 PM Sorry for the delay but here are the anwers to…" at bounding box center [595, 398] width 807 height 850
click at [525, 323] on div "Sorry for the delay but here are the anwers tot he question below. Who will be …" at bounding box center [595, 409] width 765 height 797
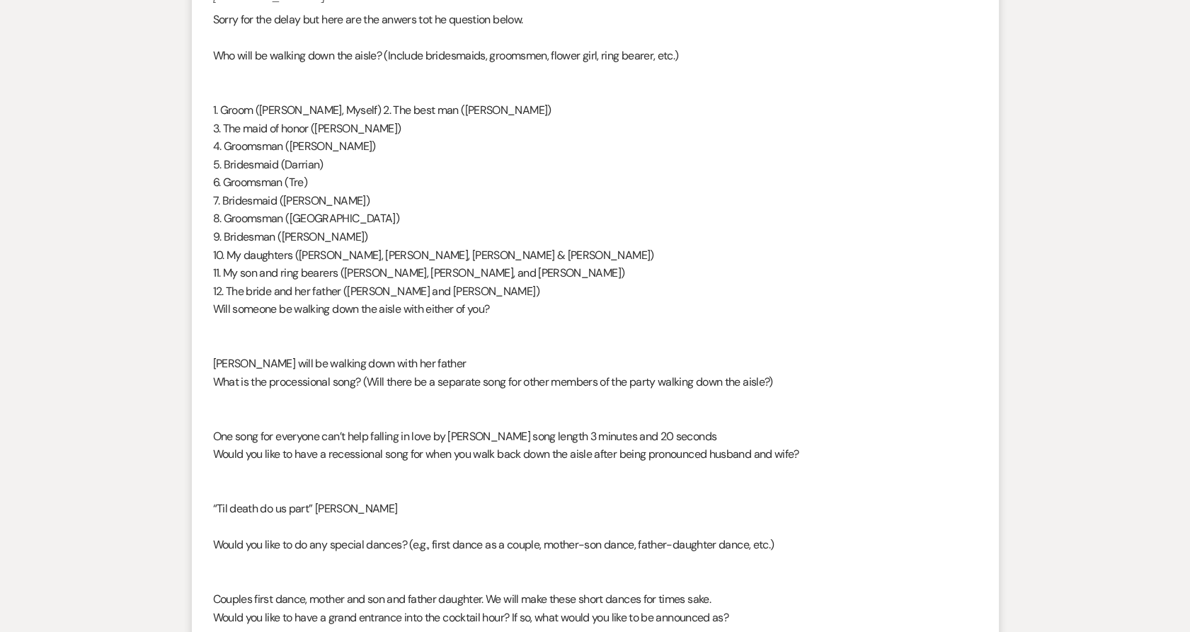
click at [514, 313] on div "Sorry for the delay but here are the anwers tot he question below. Who will be …" at bounding box center [595, 409] width 765 height 797
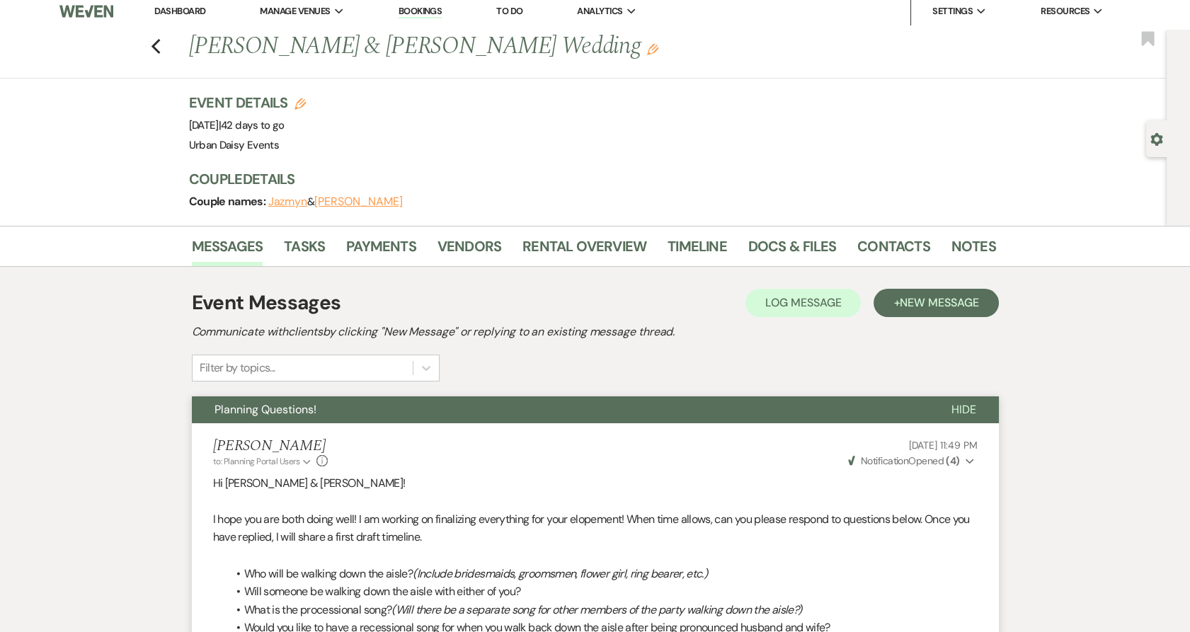
scroll to position [0, 0]
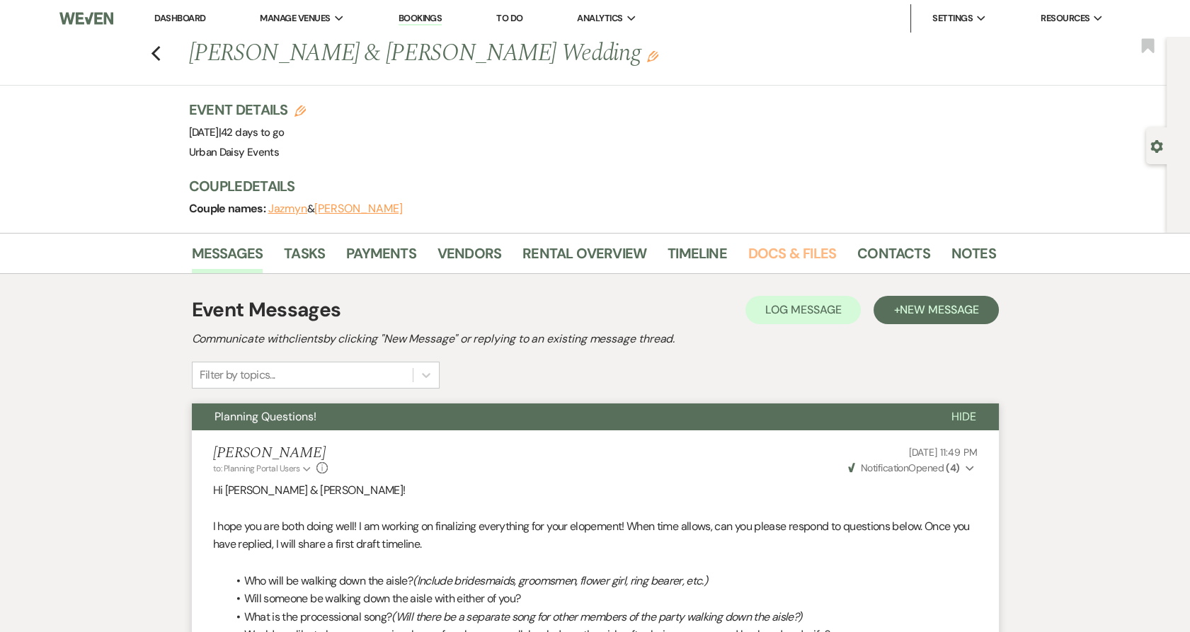
click at [795, 255] on link "Docs & Files" at bounding box center [792, 257] width 88 height 31
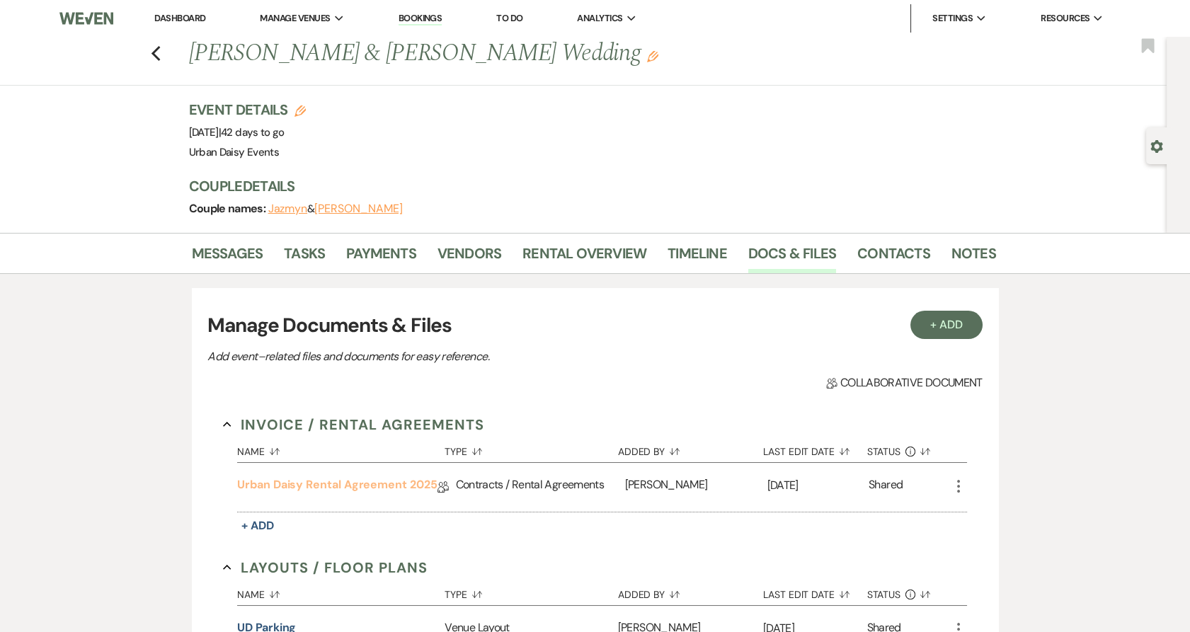
click at [263, 484] on link "Urban Daisy Rental Agreement 2025" at bounding box center [337, 488] width 200 height 22
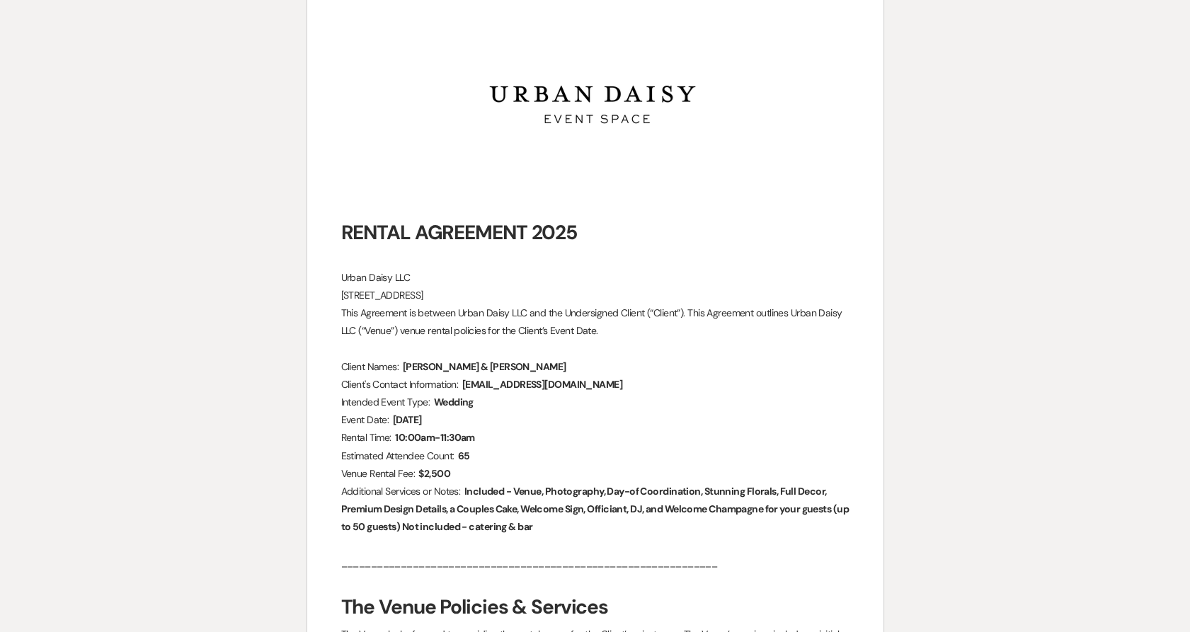
scroll to position [236, 0]
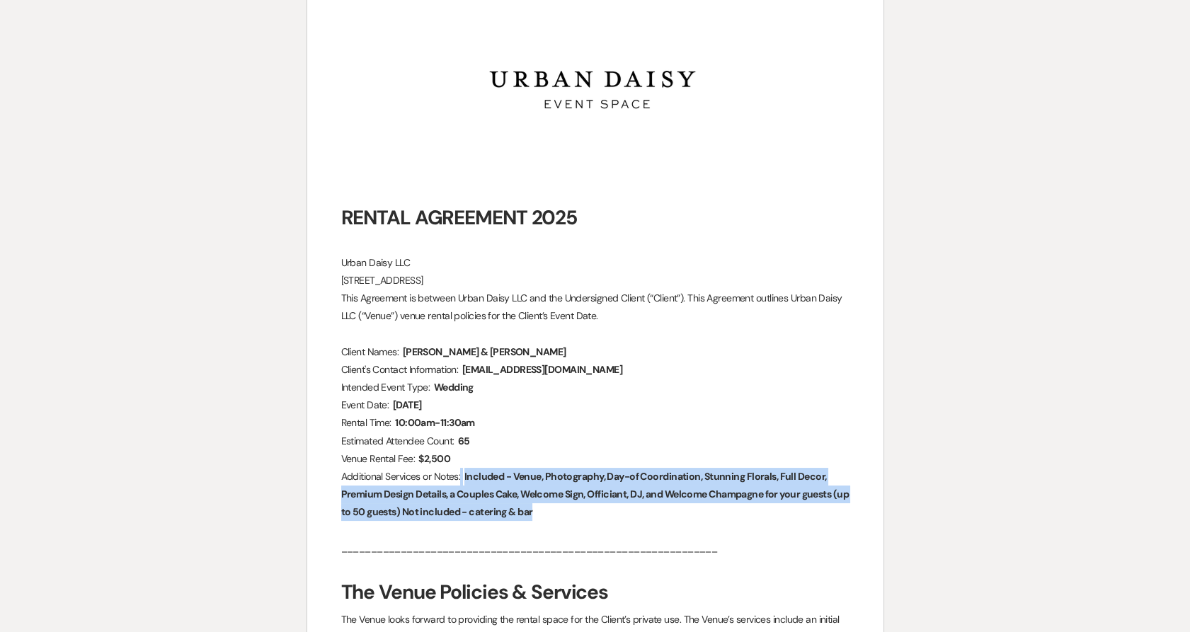
click at [511, 519] on span "Included - Venue, Photography, Day-of Coordination, Stunning Florals, Full Deco…" at bounding box center [595, 495] width 508 height 52
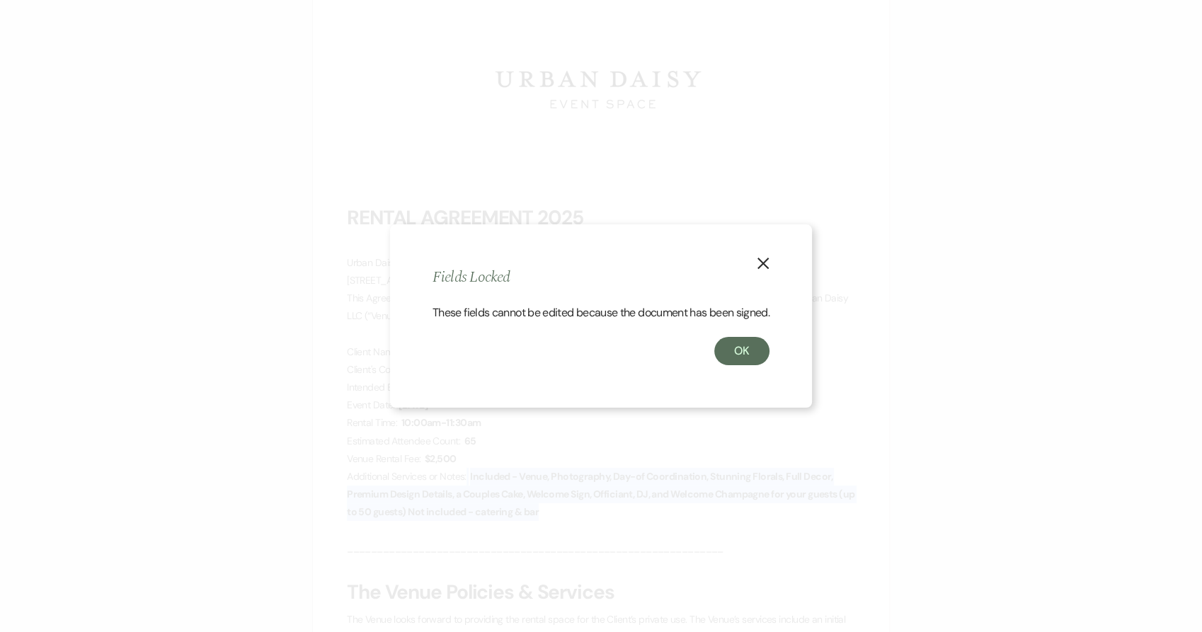
click at [767, 258] on use "button" at bounding box center [763, 263] width 11 height 11
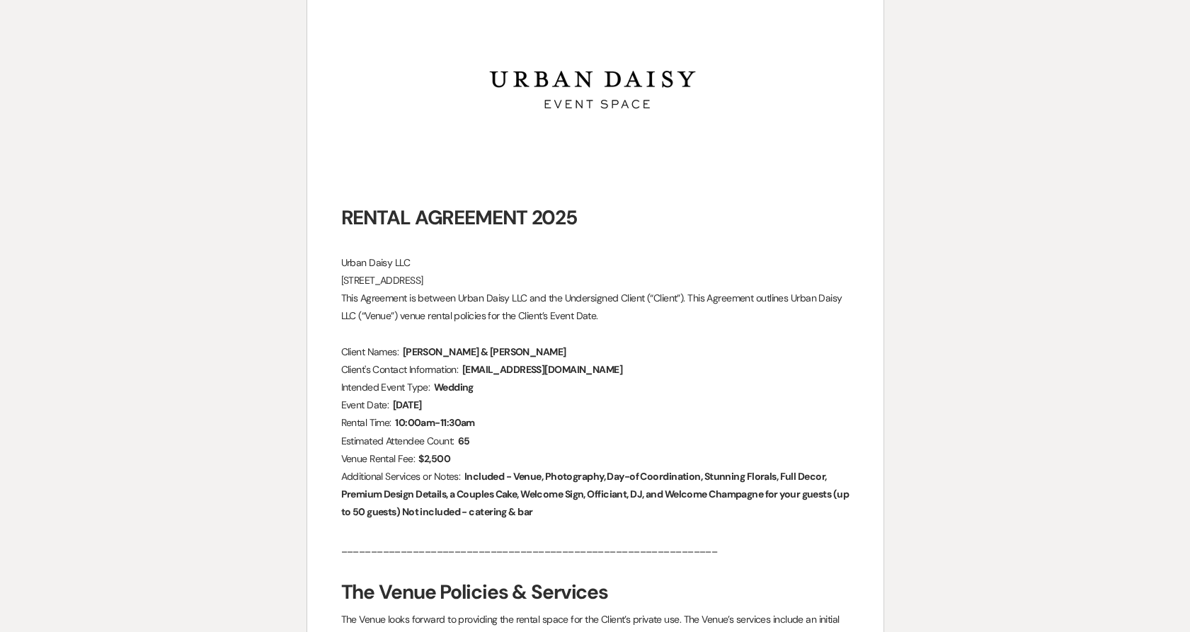
click at [622, 507] on p "Additional Services or Notes: ﻿ Included - Venue, Photography, Day-of Coordinat…" at bounding box center [595, 495] width 508 height 54
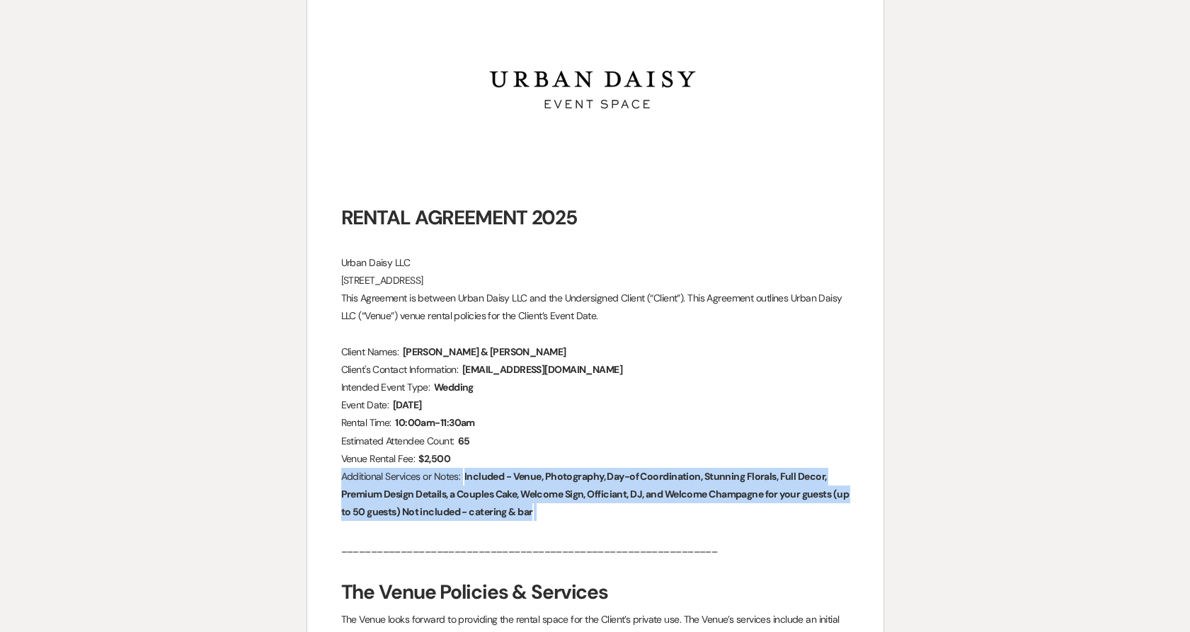
drag, startPoint x: 622, startPoint y: 507, endPoint x: 283, endPoint y: 473, distance: 341.6
drag, startPoint x: 283, startPoint y: 473, endPoint x: 774, endPoint y: 568, distance: 500.5
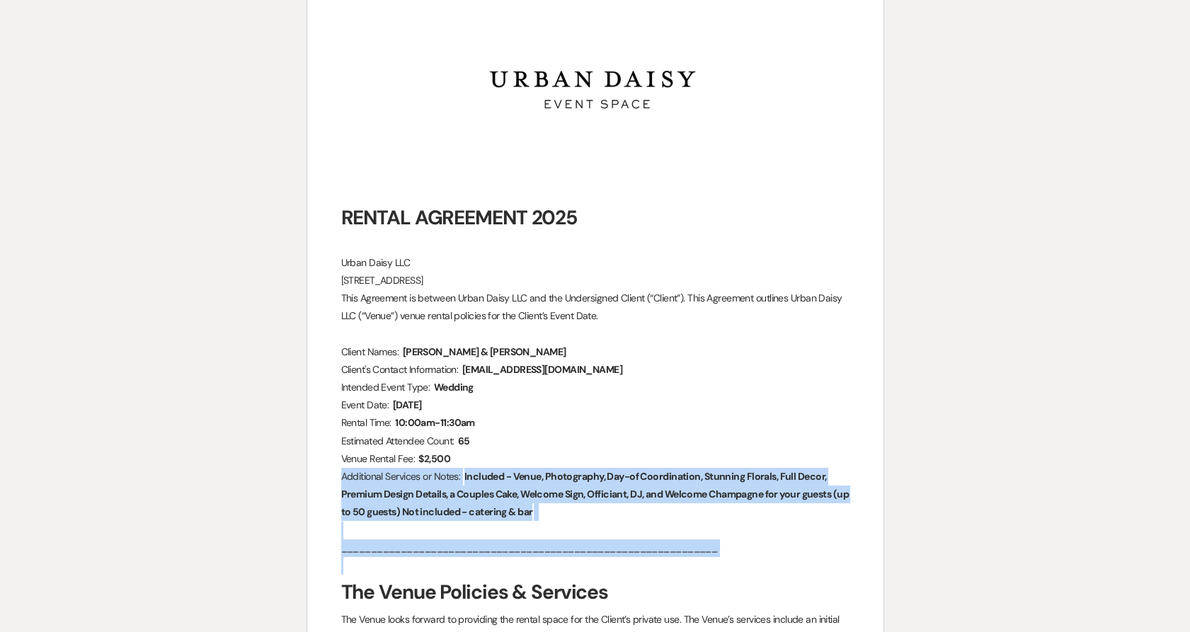
click at [638, 515] on p "Additional Services or Notes: ﻿ Included - Venue, Photography, Day-of Coordinat…" at bounding box center [595, 495] width 508 height 54
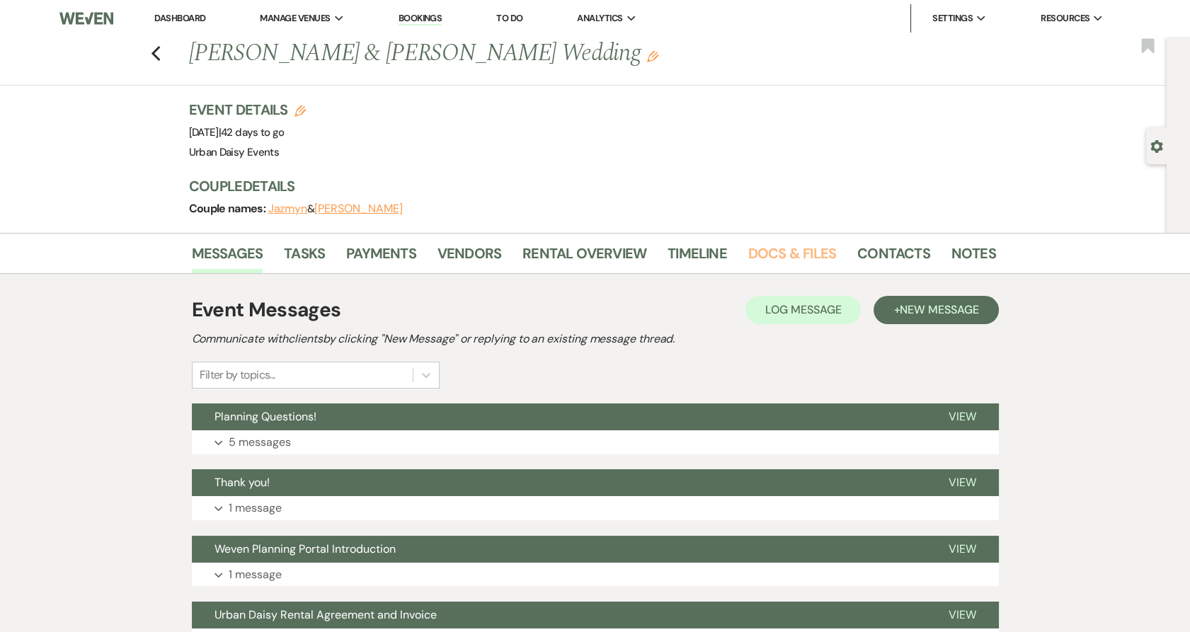
click at [760, 261] on link "Docs & Files" at bounding box center [792, 257] width 88 height 31
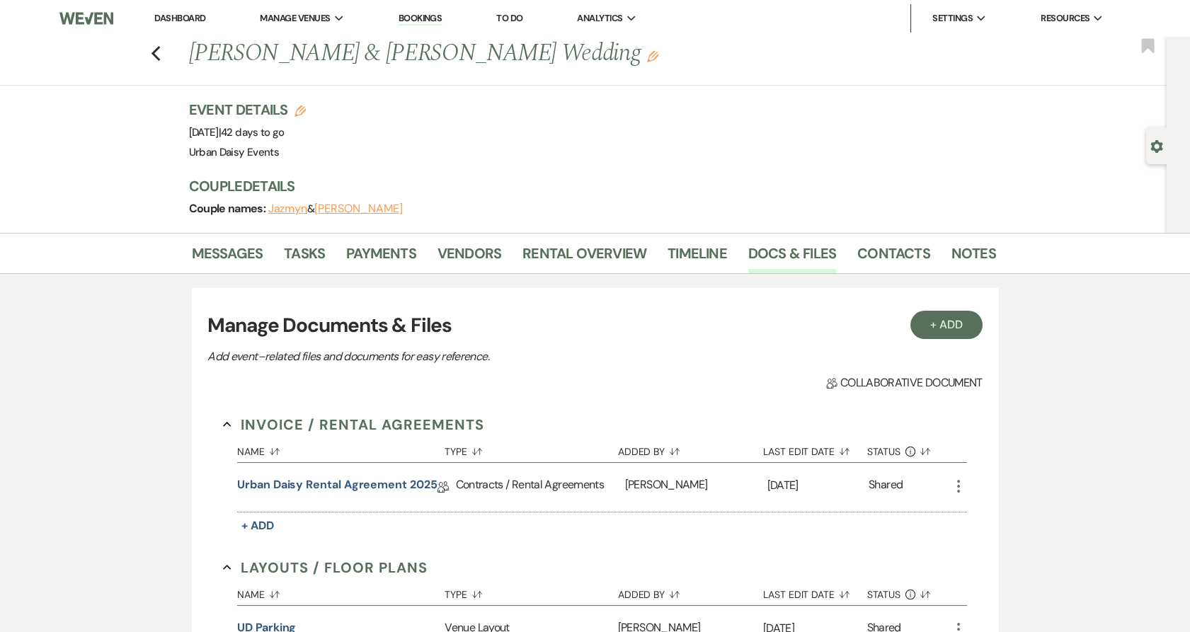
click at [370, 274] on div "+ Add Manage Documents & Files Add event–related files and documents for easy r…" at bounding box center [595, 635] width 807 height 722
click at [748, 255] on link "Docs & Files" at bounding box center [792, 257] width 88 height 31
click at [404, 481] on link "Urban Daisy Rental Agreement 2025" at bounding box center [337, 488] width 200 height 22
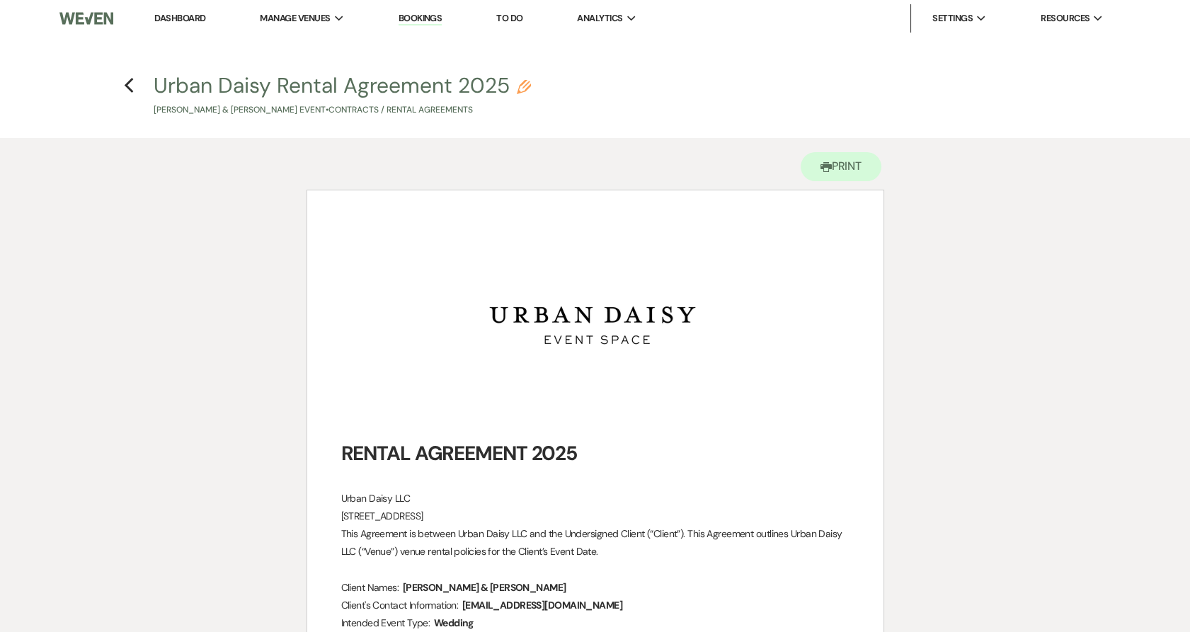
click at [130, 86] on icon "Previous" at bounding box center [129, 85] width 11 height 17
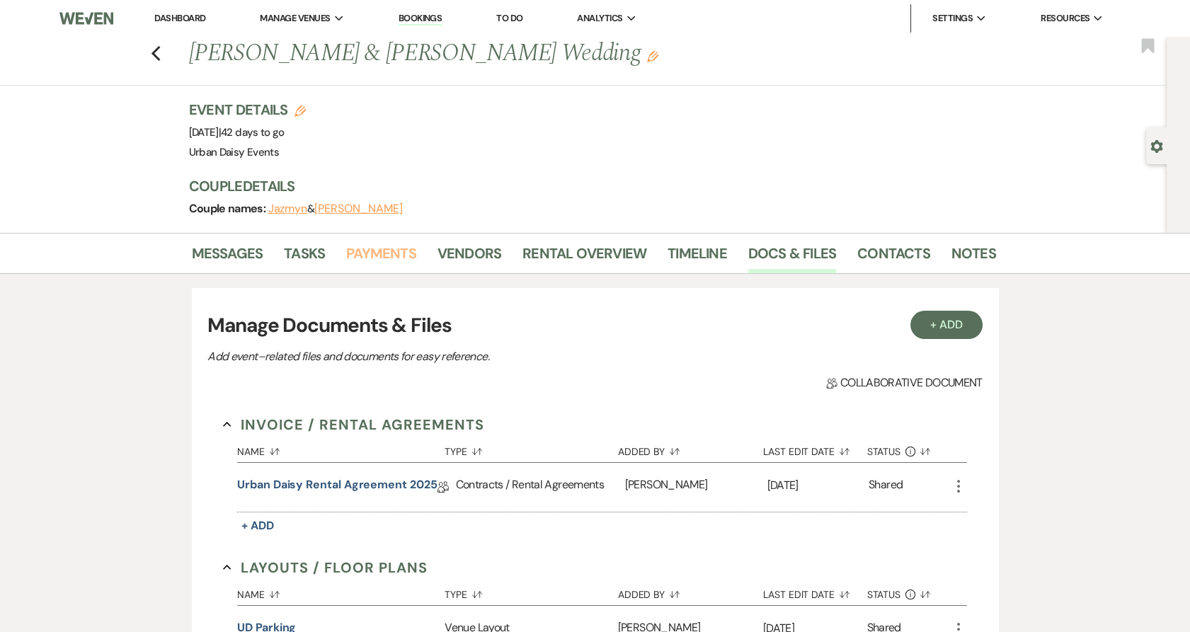
click at [398, 259] on link "Payments" at bounding box center [381, 257] width 70 height 31
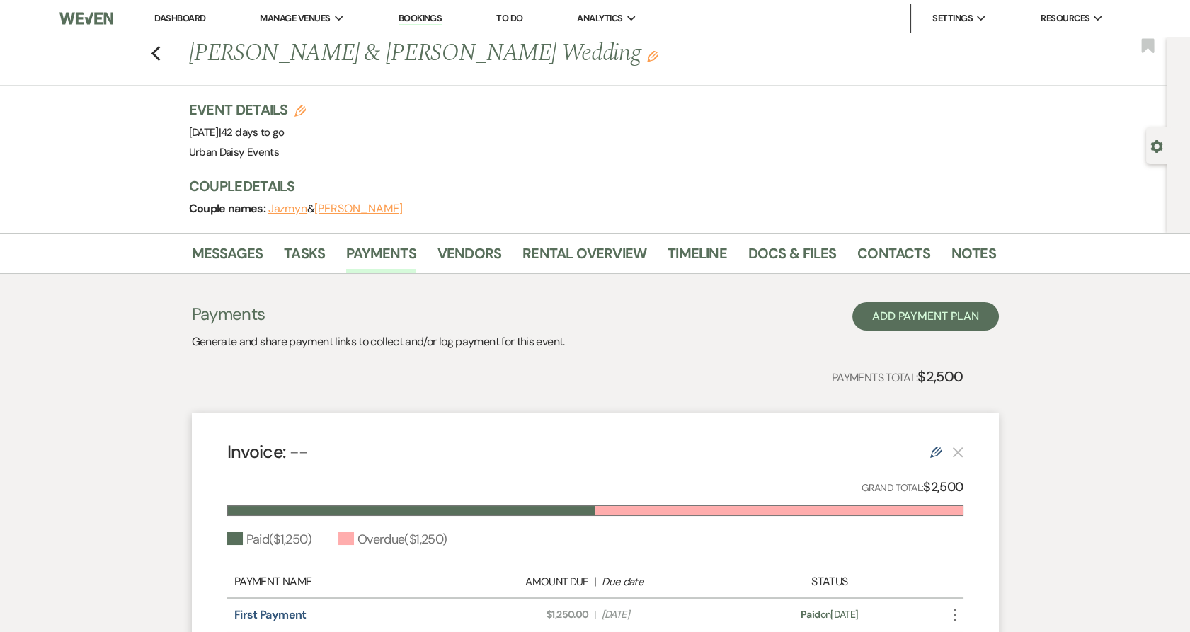
click at [159, 59] on icon "Previous" at bounding box center [156, 53] width 11 height 17
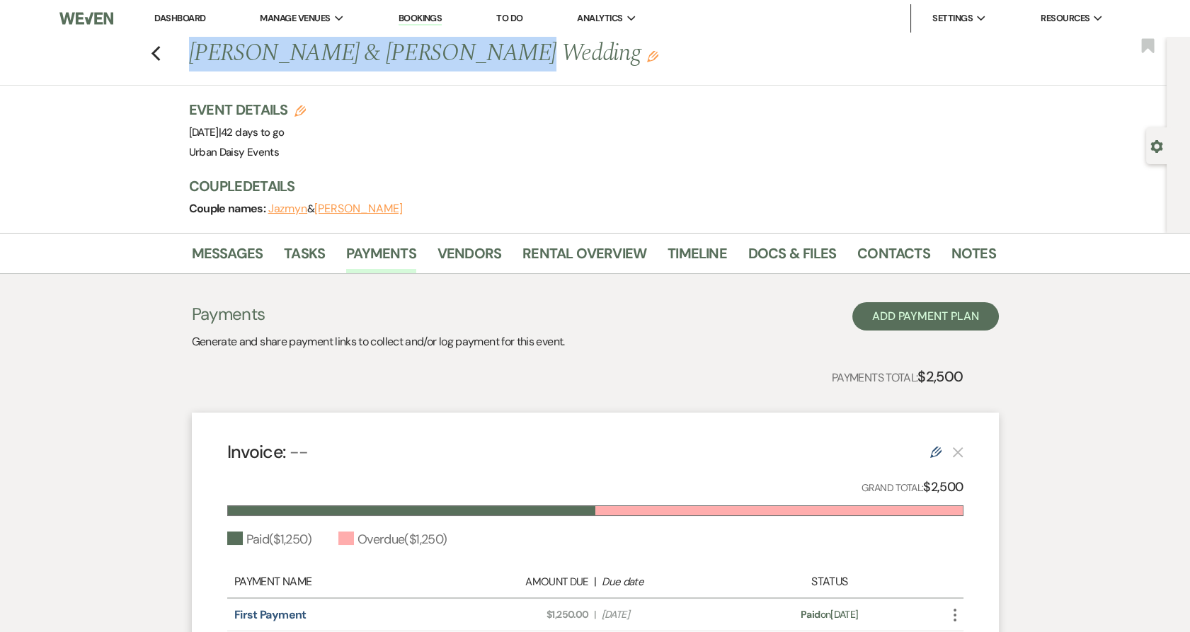
drag, startPoint x: 182, startPoint y: 48, endPoint x: 449, endPoint y: 74, distance: 268.2
click at [449, 74] on div "Previous [PERSON_NAME] & [PERSON_NAME] Wedding Edit Bookmark" at bounding box center [580, 61] width 1174 height 49
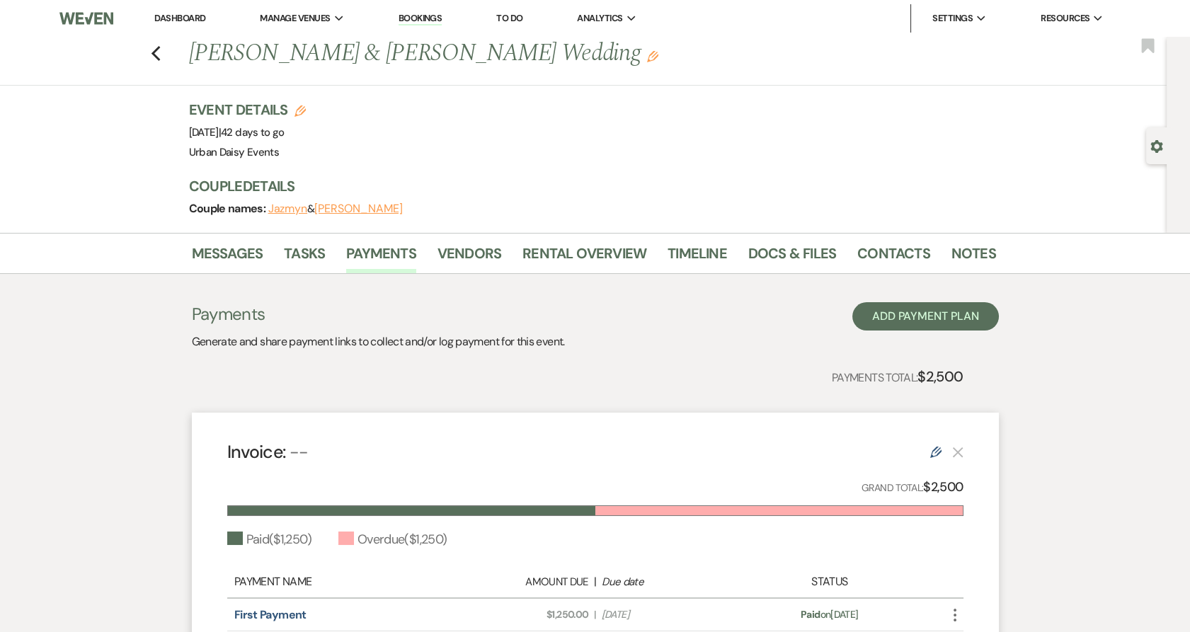
click at [463, 111] on div "Event Details Edit Event Date: [DATE] | 42 days to go Venue: Urban Daisy Events…" at bounding box center [585, 131] width 793 height 62
click at [510, 290] on div "Payments Generate and share payment links to collect and/or log payment for thi…" at bounding box center [595, 508] width 807 height 469
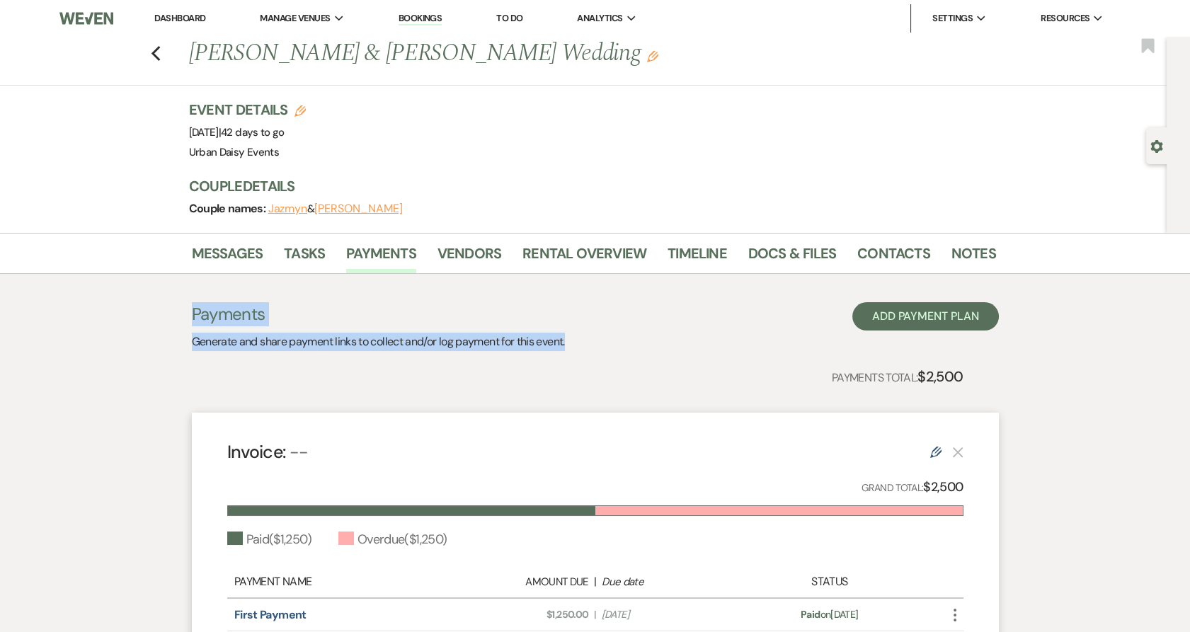
drag, startPoint x: 605, startPoint y: 338, endPoint x: 89, endPoint y: 298, distance: 517.7
click at [89, 298] on div "Messages Tasks Payments Vendors Rental Overview Timeline Docs & Files Contacts …" at bounding box center [595, 488] width 1190 height 511
click at [161, 312] on div "Messages Tasks Payments Vendors Rental Overview Timeline Docs & Files Contacts …" at bounding box center [595, 488] width 1190 height 511
drag, startPoint x: 169, startPoint y: 313, endPoint x: 572, endPoint y: 370, distance: 406.9
click at [571, 371] on div "Messages Tasks Payments Vendors Rental Overview Timeline Docs & Files Contacts …" at bounding box center [595, 488] width 1190 height 511
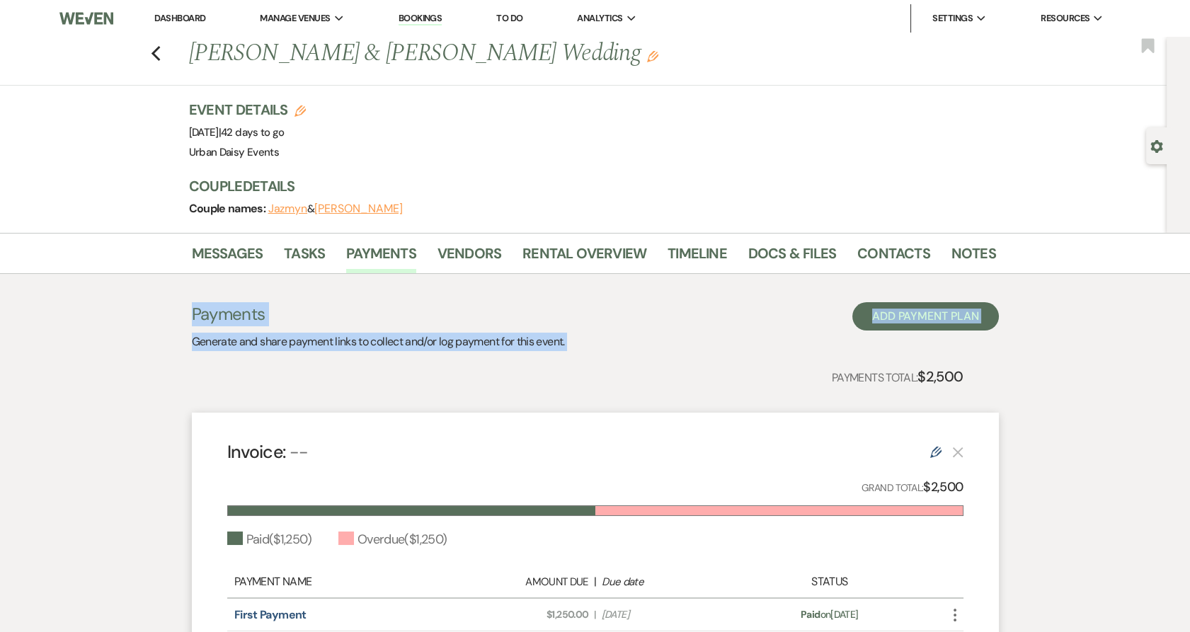
click at [572, 370] on div "Payments Total: $2,500" at bounding box center [578, 376] width 772 height 23
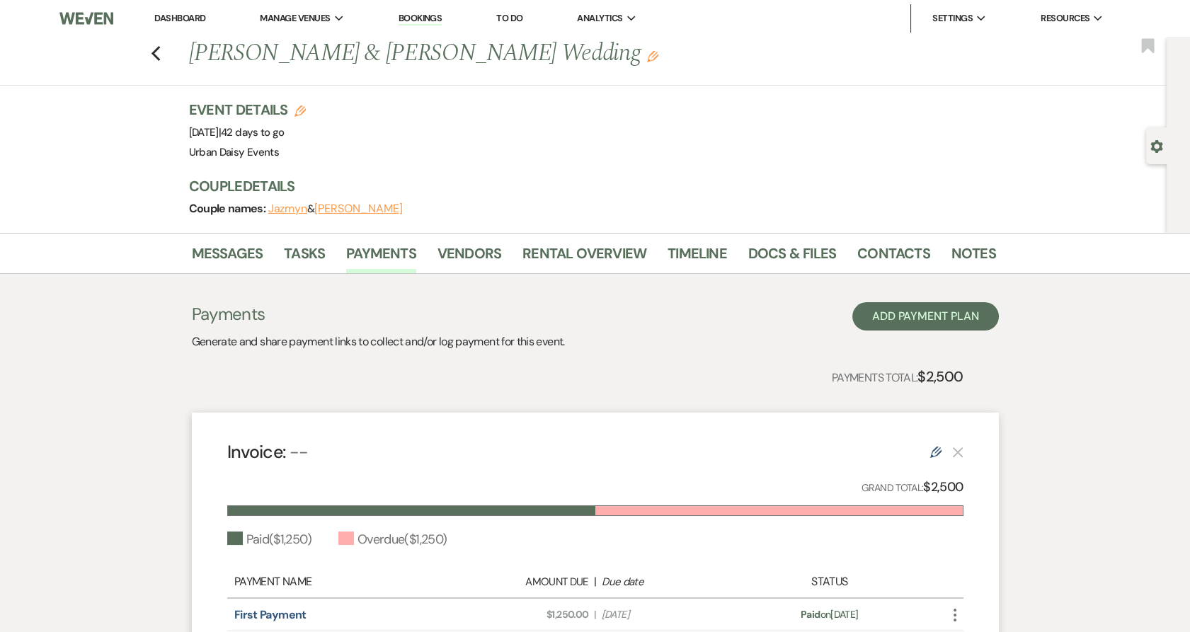
click at [588, 357] on div "Payments Generate and share payment links to collect and/or log payment for thi…" at bounding box center [595, 515] width 807 height 427
